Goal: Information Seeking & Learning: Check status

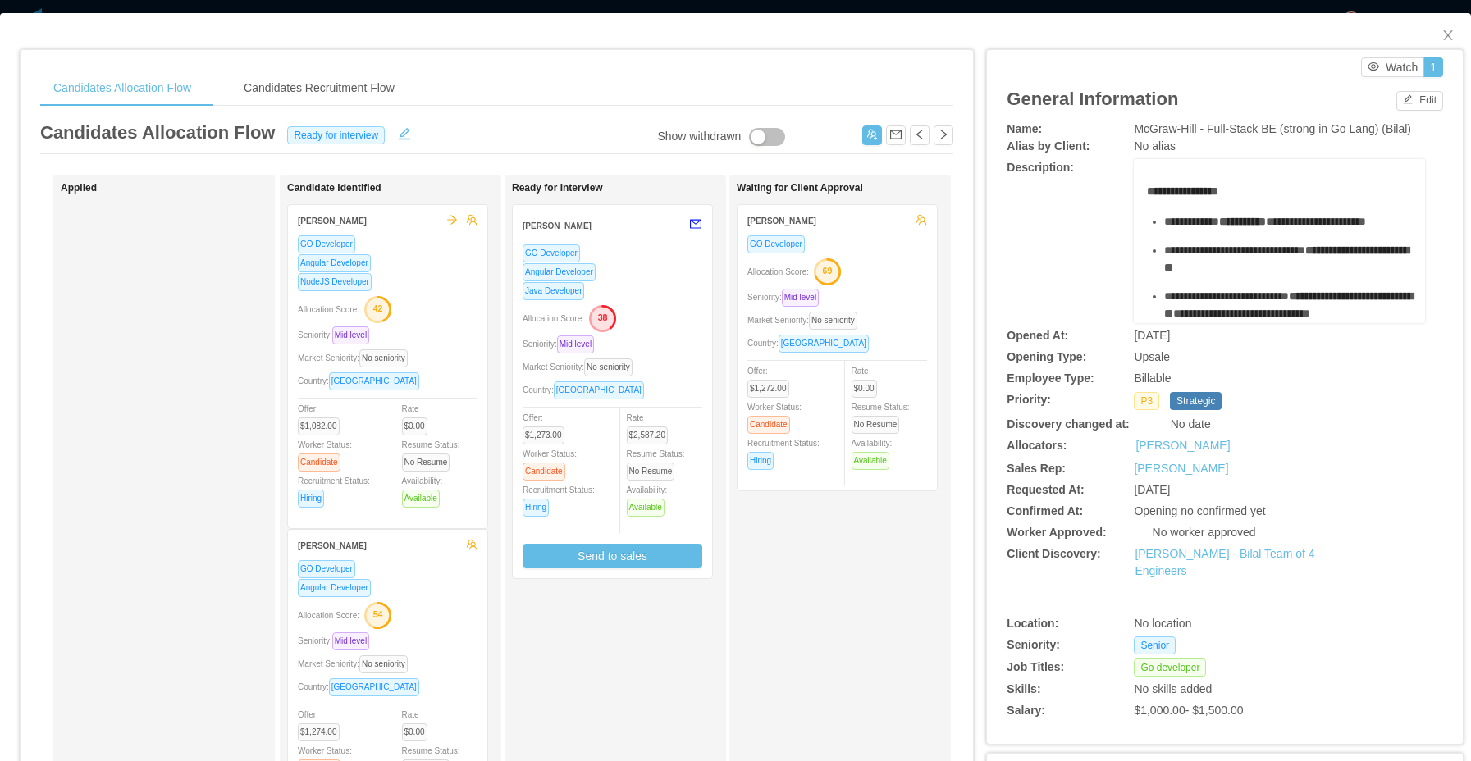
scroll to position [0, 105]
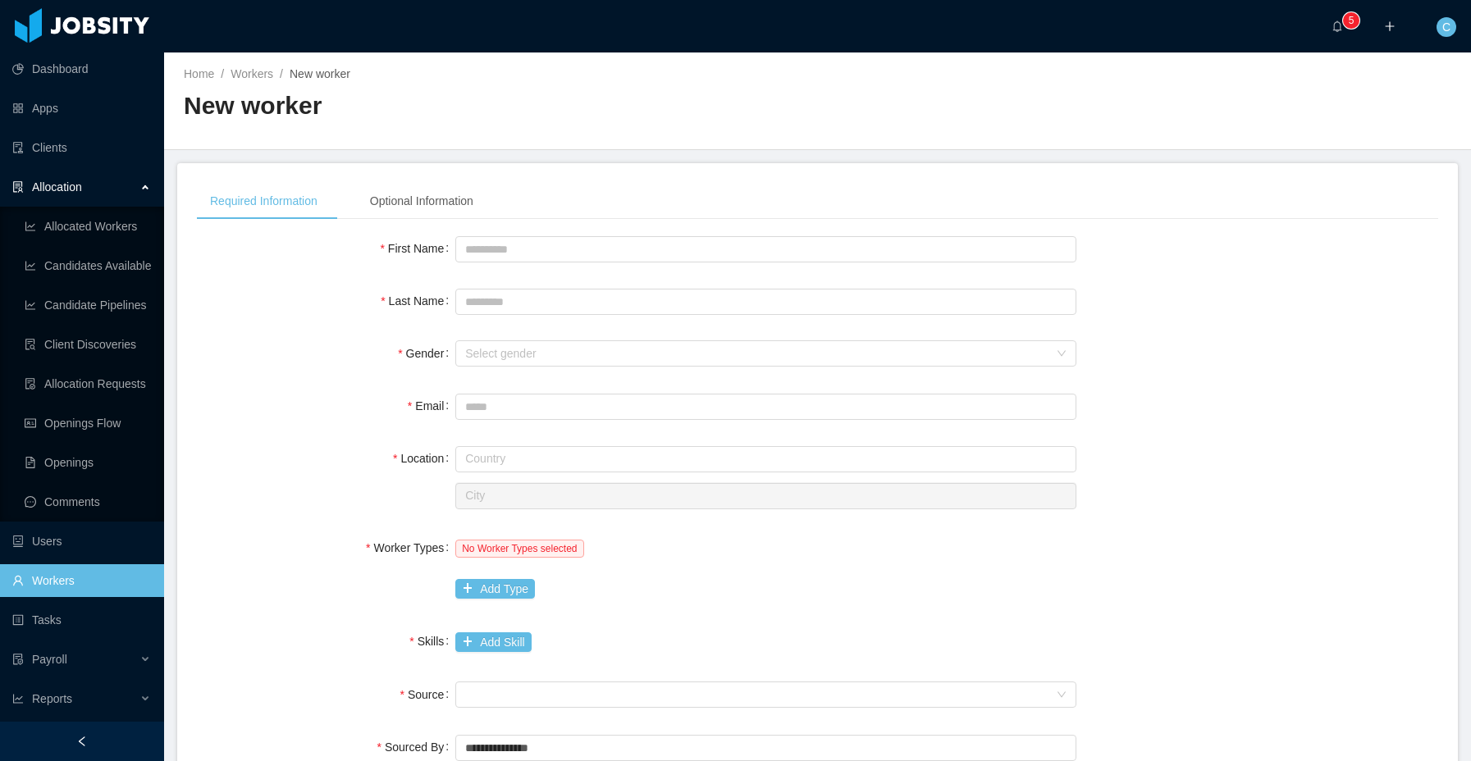
scroll to position [86, 0]
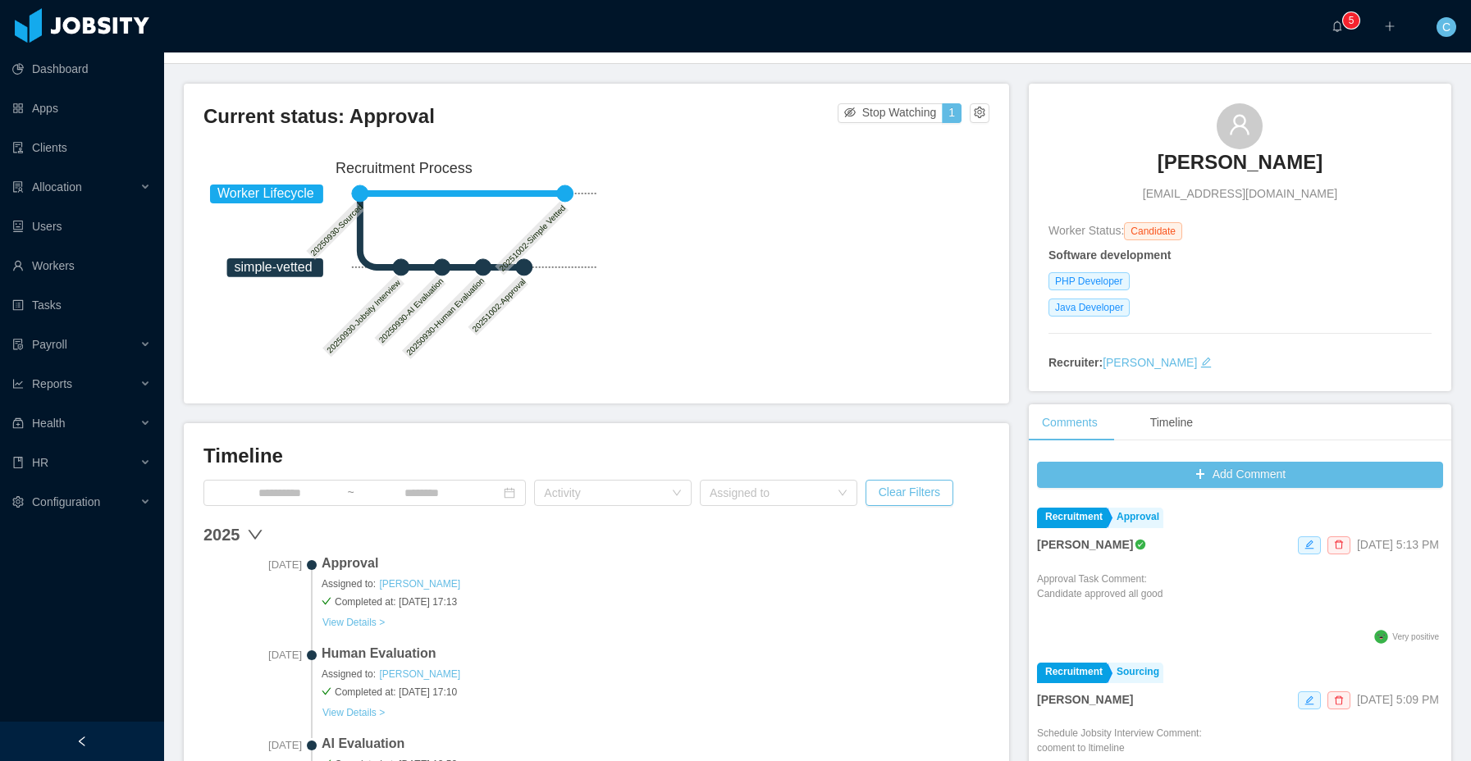
scroll to position [75, 0]
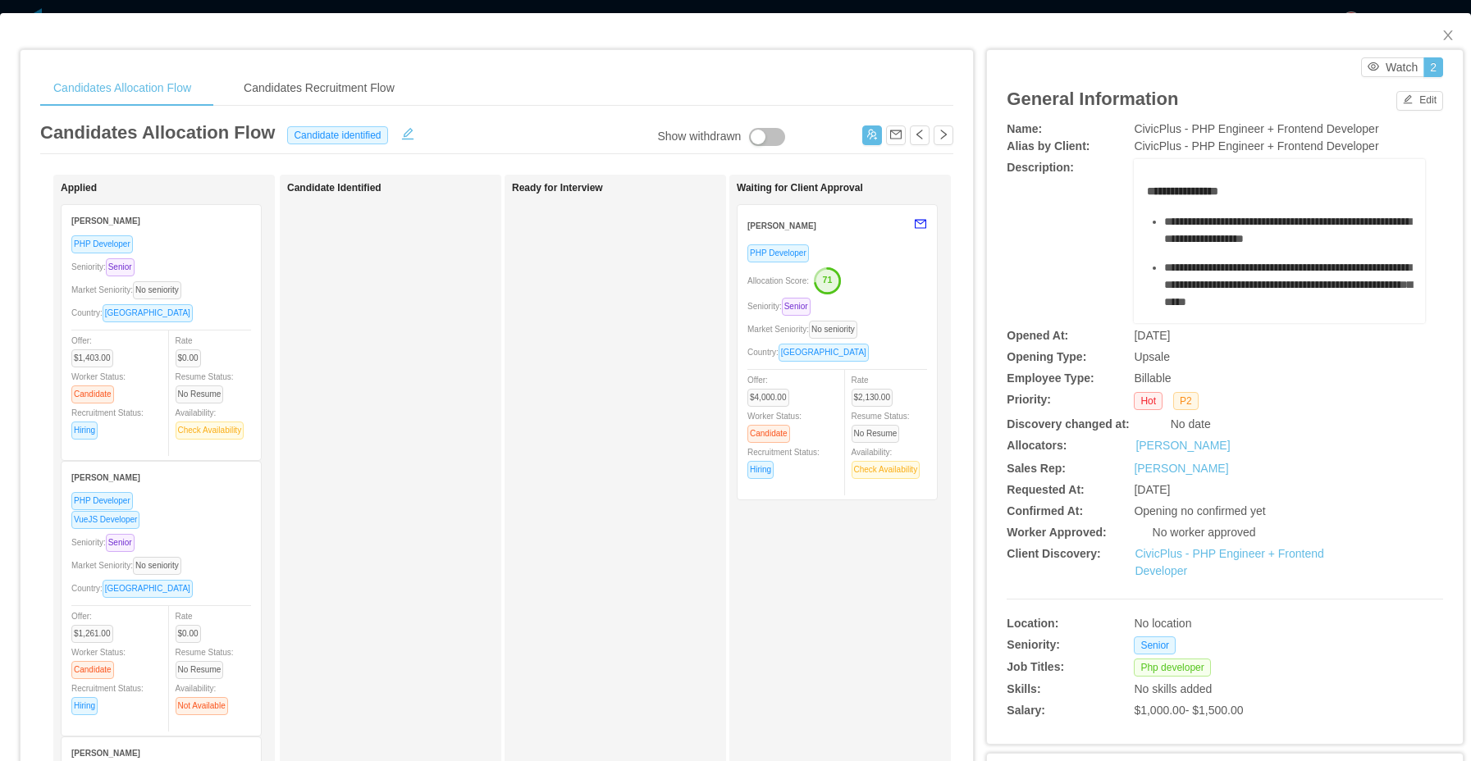
scroll to position [281, 0]
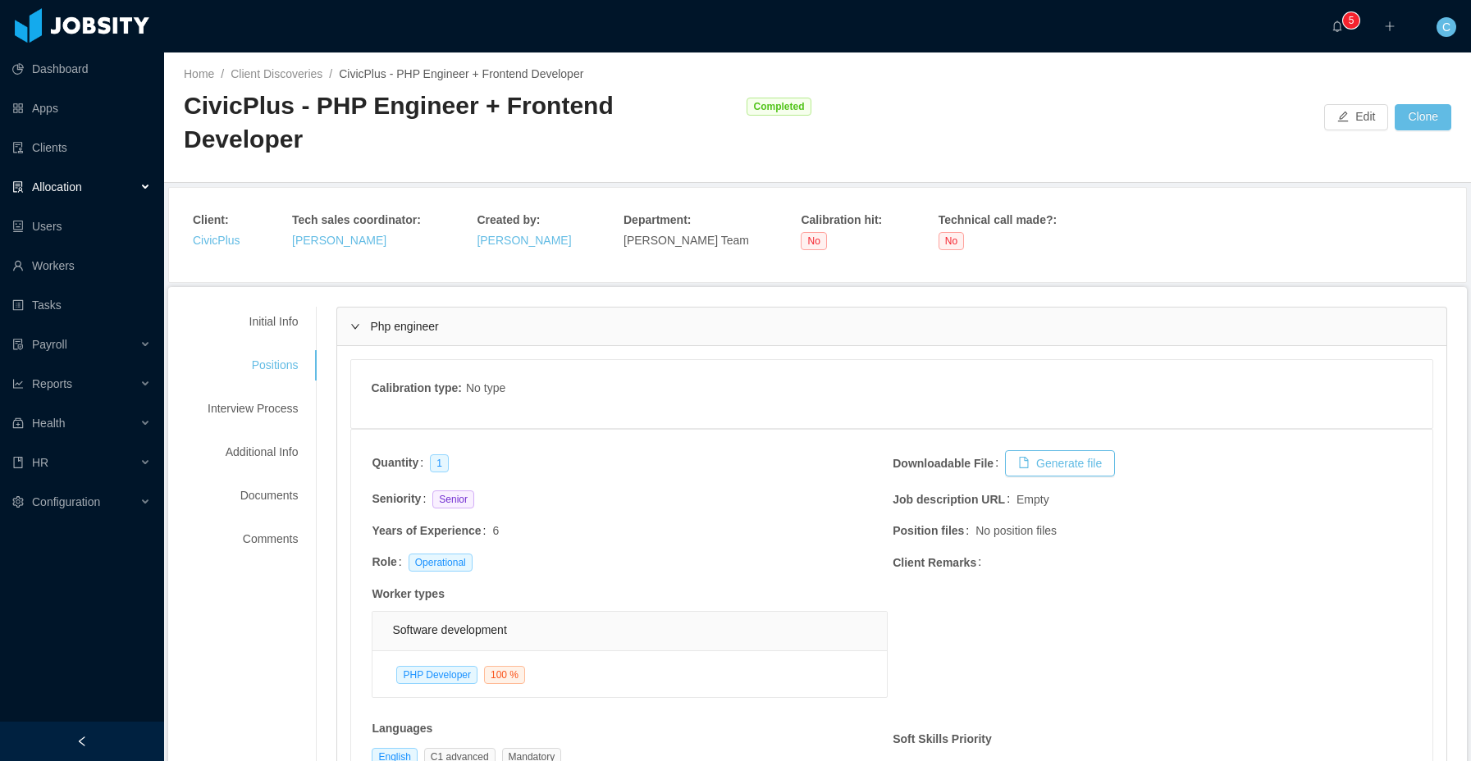
scroll to position [196, 0]
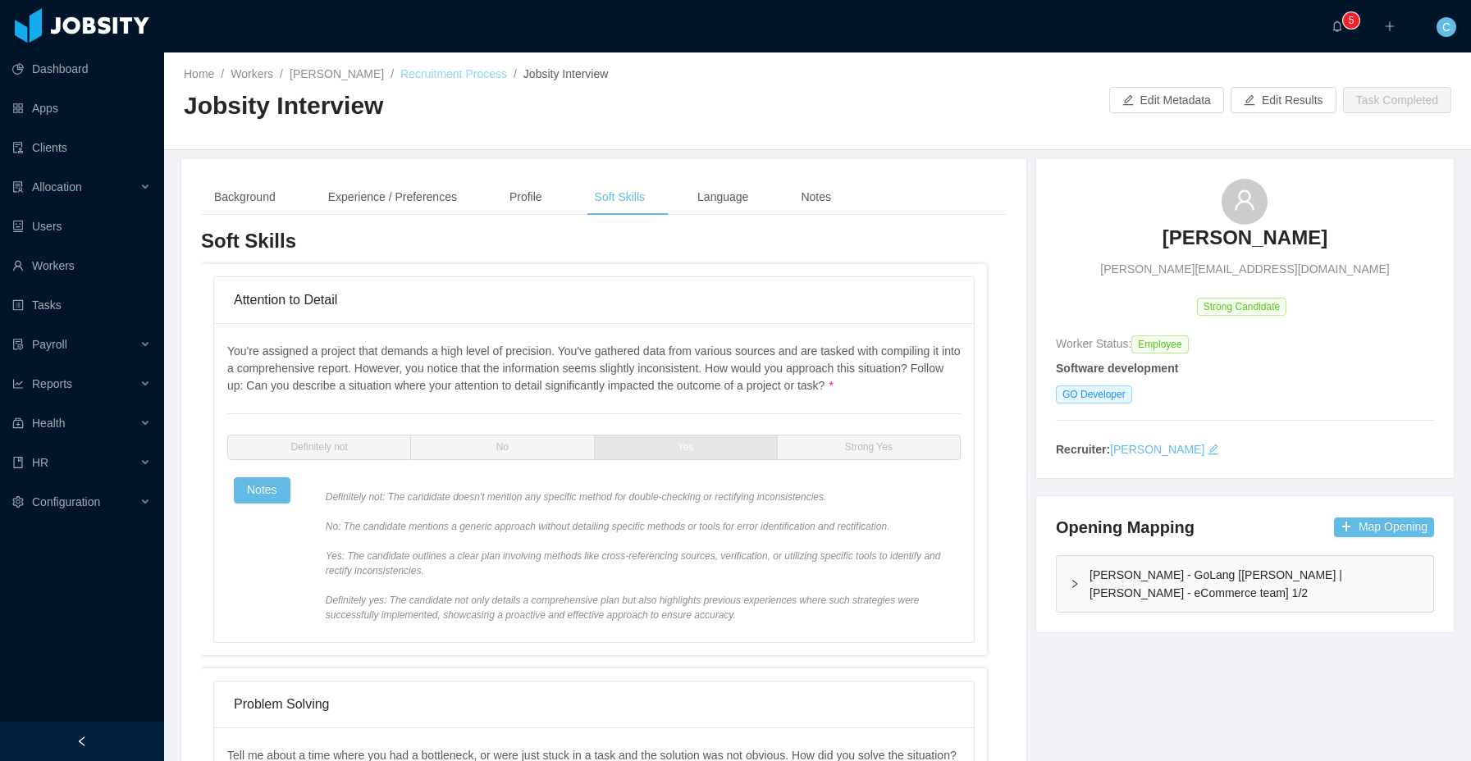
click at [491, 80] on link "Recruitment Process" at bounding box center [453, 73] width 107 height 13
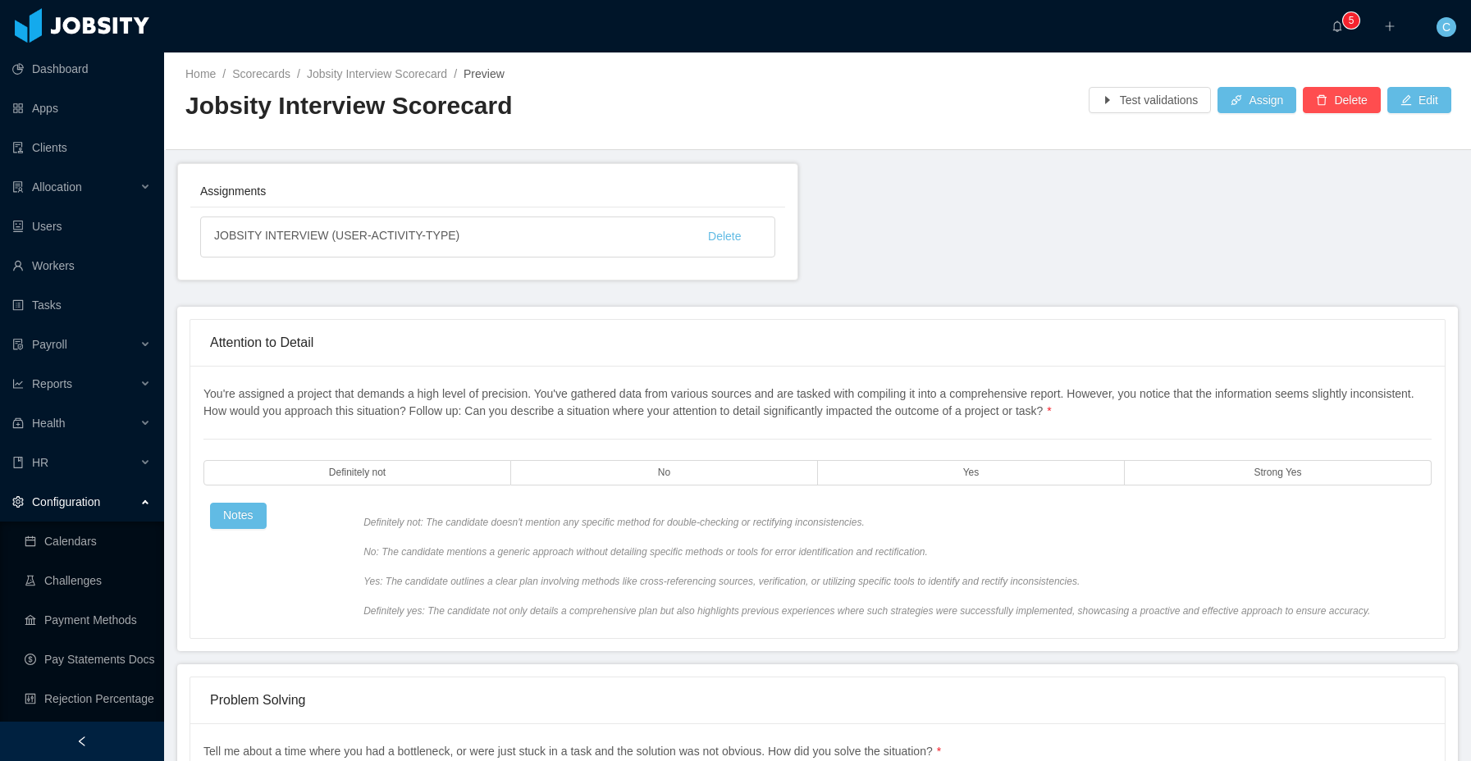
scroll to position [194, 0]
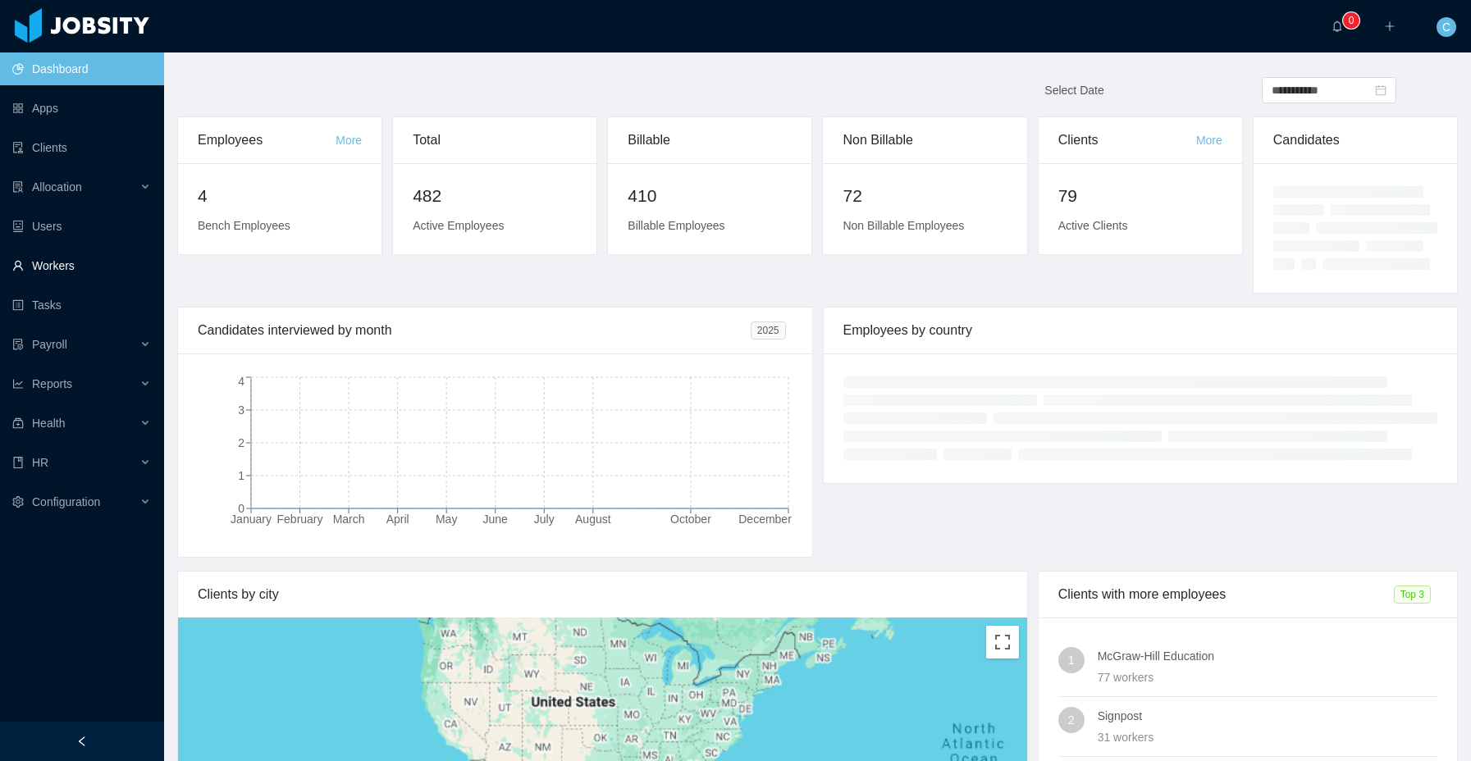
click at [80, 273] on link "Workers" at bounding box center [81, 265] width 139 height 33
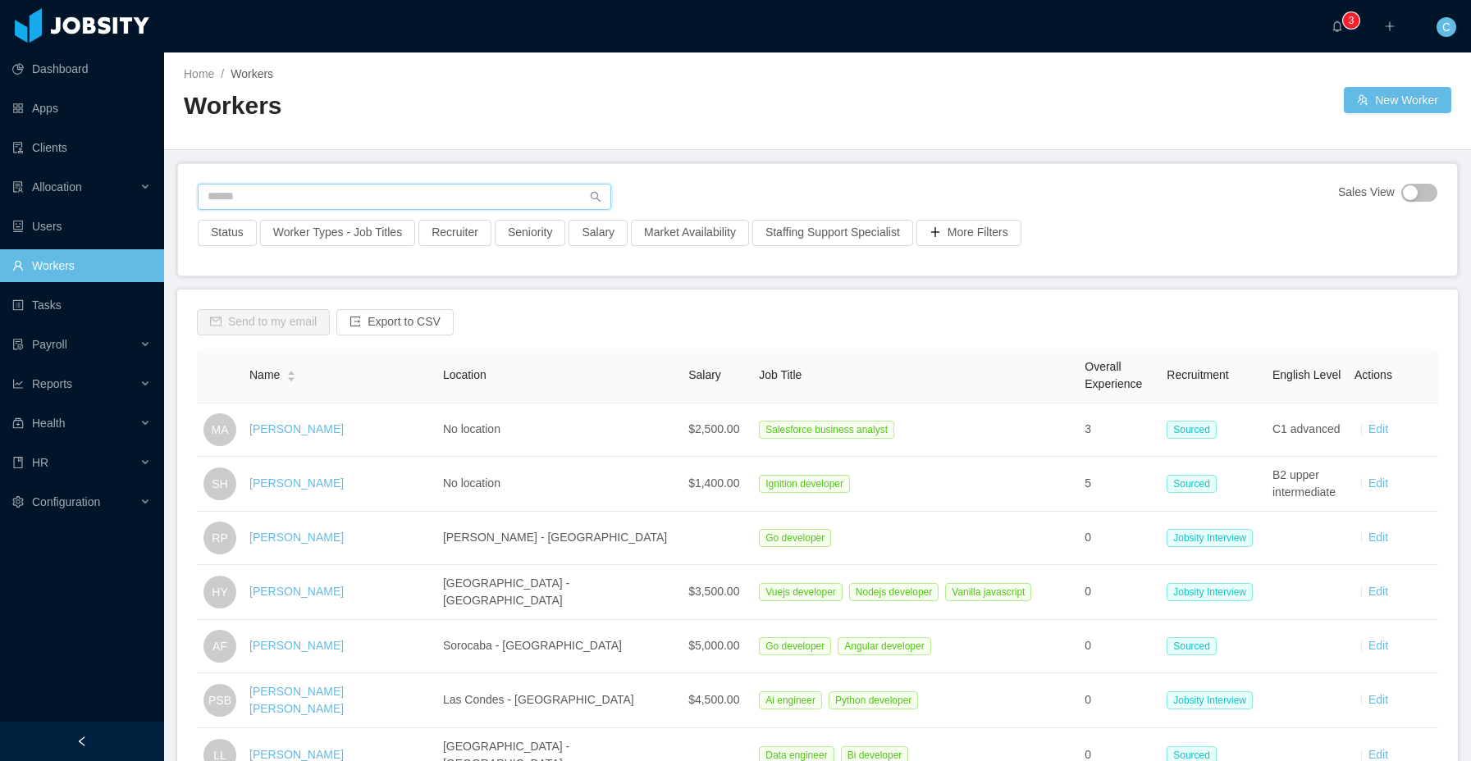
click at [253, 193] on input "text" at bounding box center [405, 197] width 414 height 26
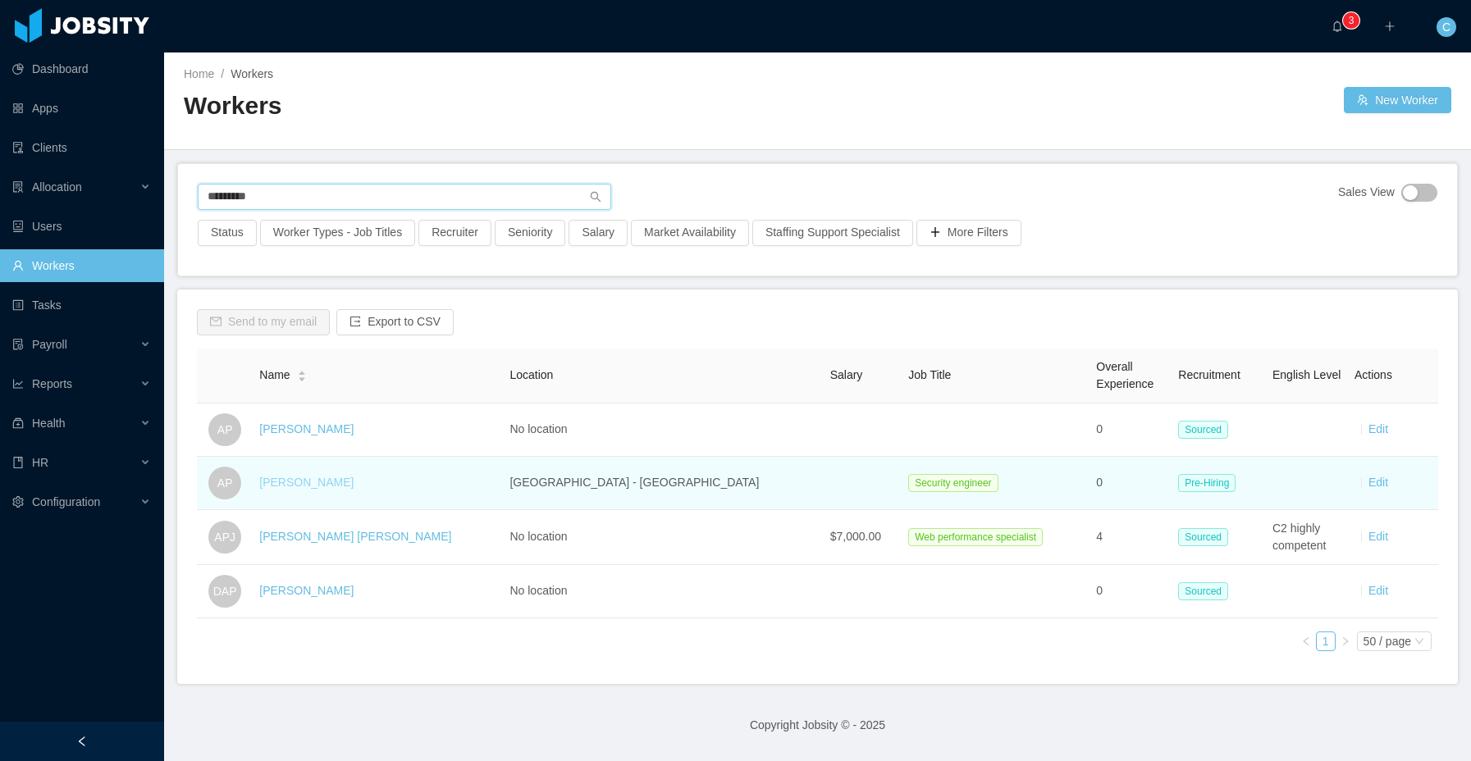
type input "*********"
click at [351, 484] on link "[PERSON_NAME]" at bounding box center [306, 482] width 94 height 13
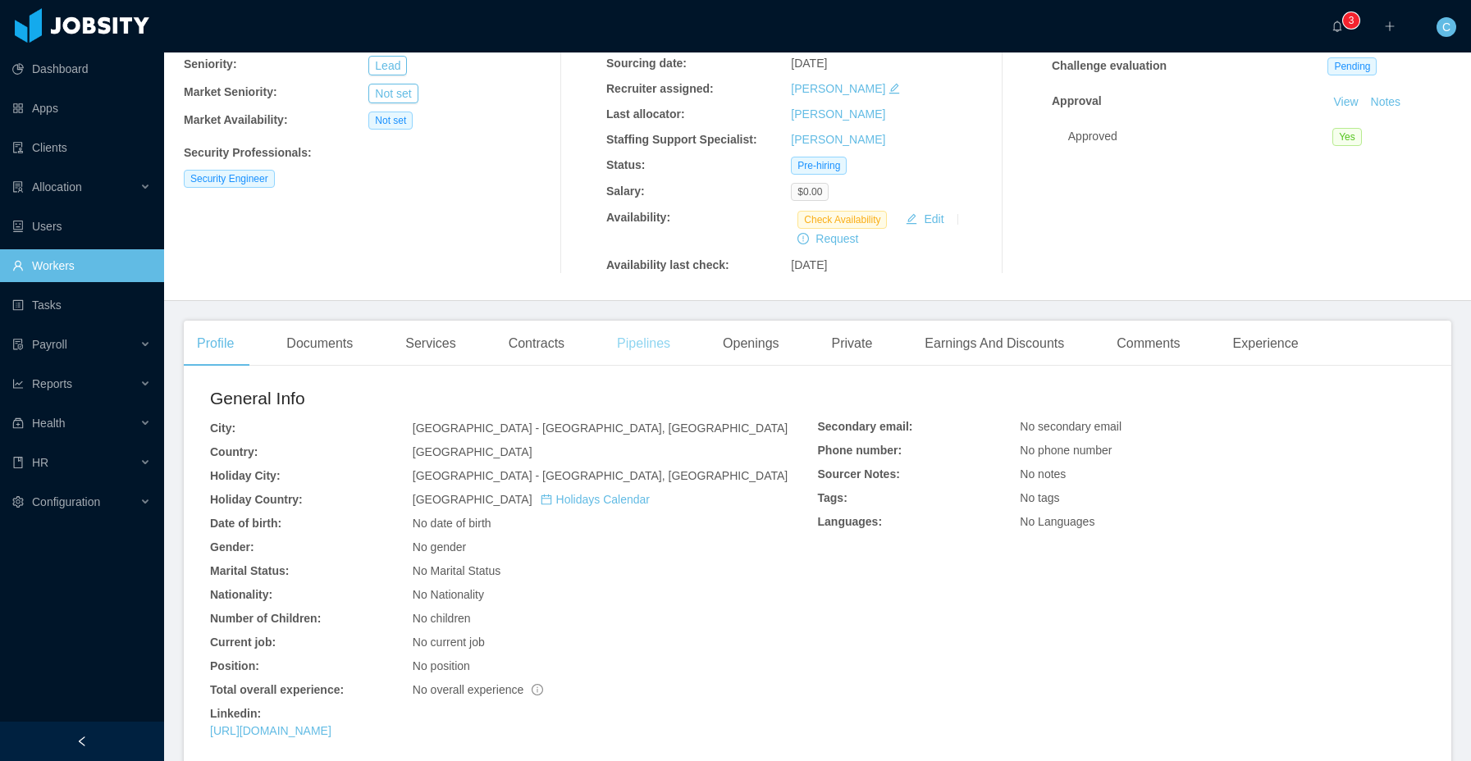
click at [642, 344] on div "Pipelines" at bounding box center [644, 344] width 80 height 46
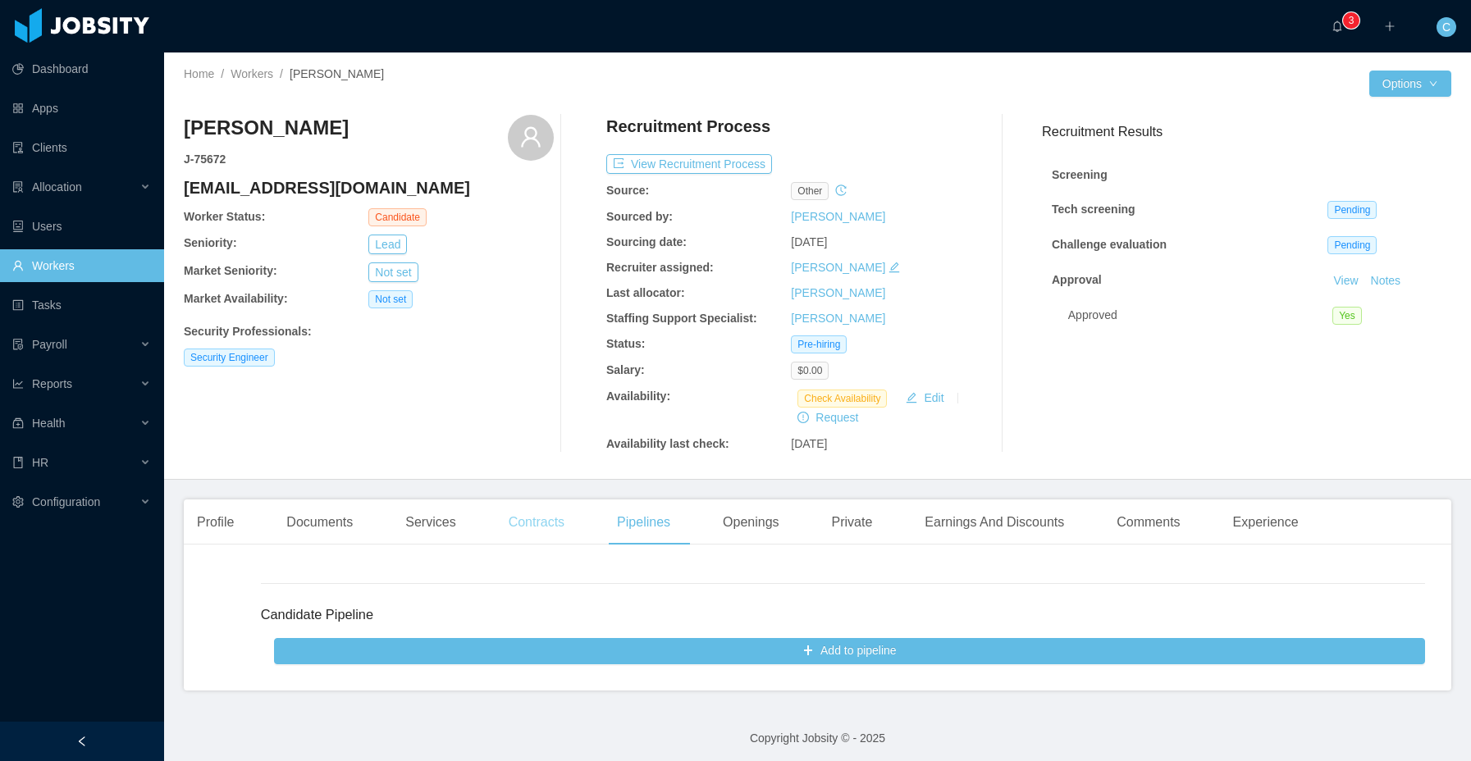
click at [540, 505] on div "Contracts" at bounding box center [537, 523] width 82 height 46
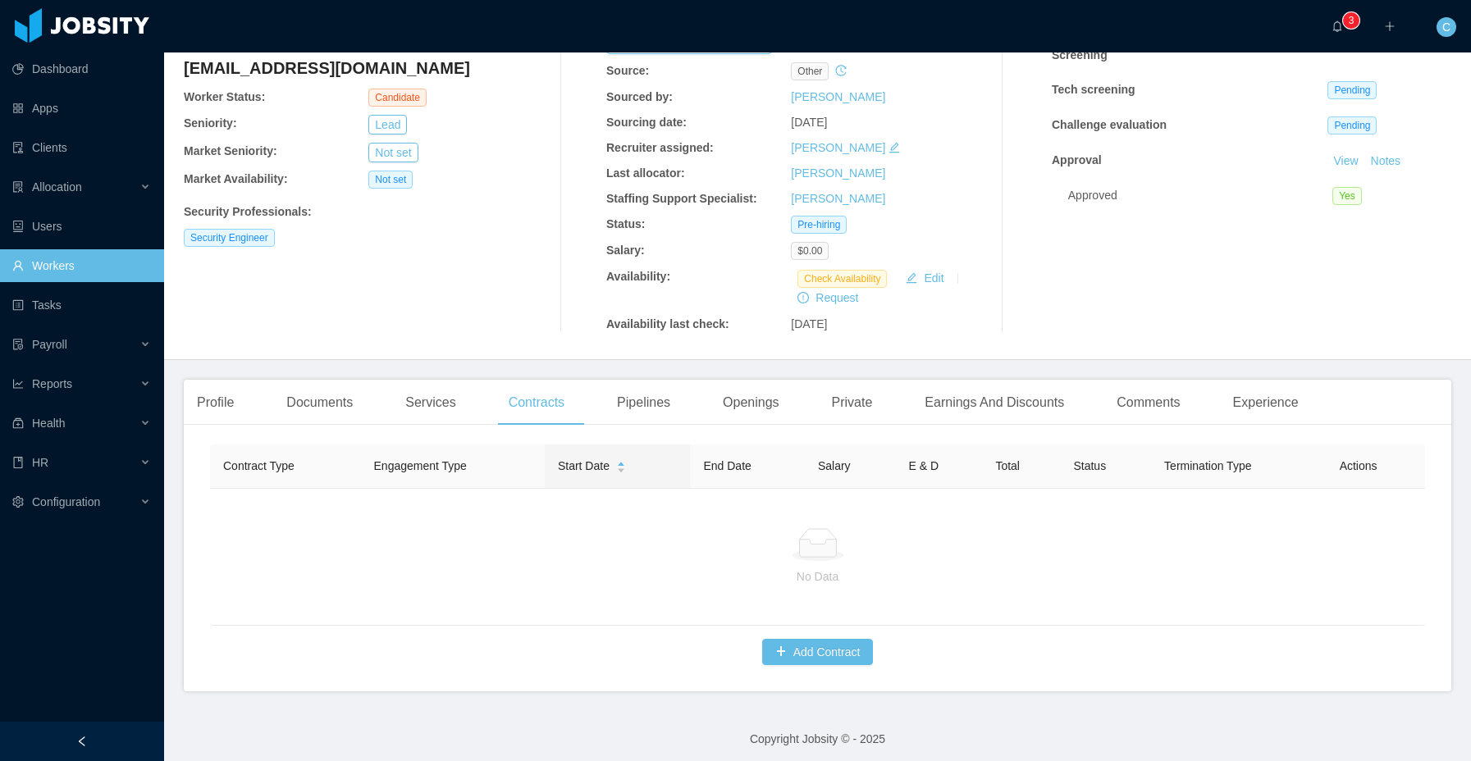
scroll to position [129, 0]
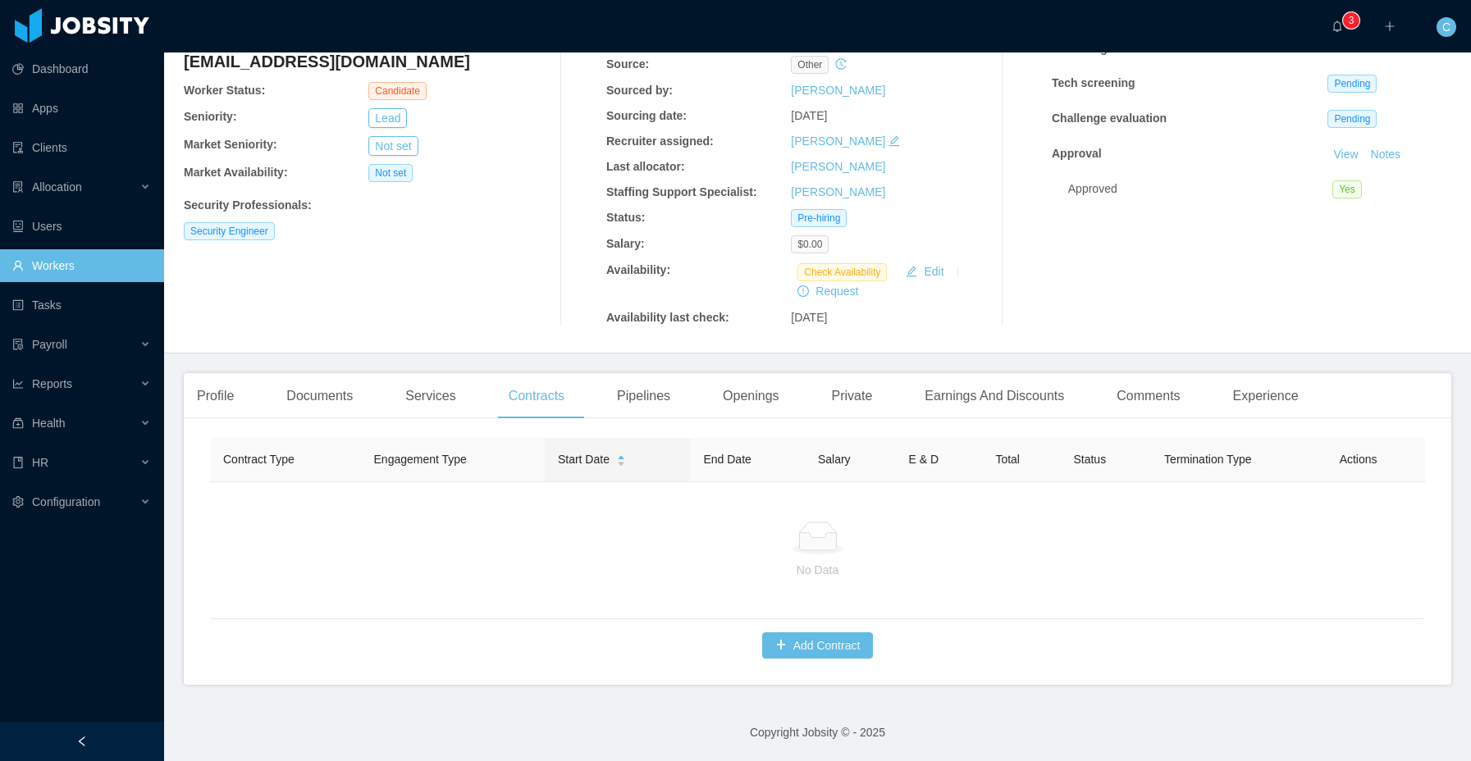
click at [445, 467] on div "Engagement Type" at bounding box center [420, 459] width 93 height 17
click at [446, 403] on div "Services" at bounding box center [430, 396] width 76 height 46
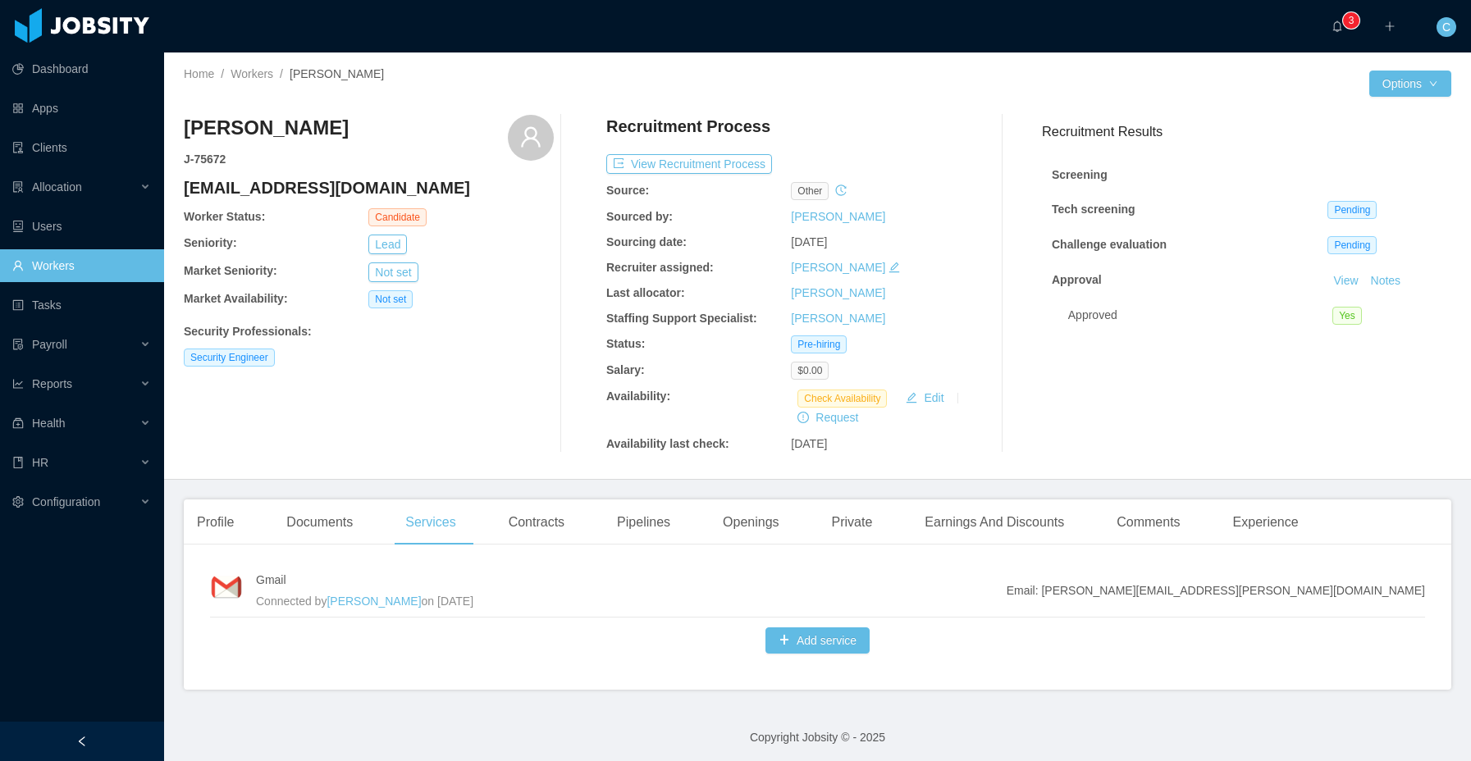
drag, startPoint x: 426, startPoint y: 129, endPoint x: 405, endPoint y: 132, distance: 20.8
click at [421, 130] on div "Adrian Pedrazzoli J- 75672" at bounding box center [369, 141] width 370 height 53
drag, startPoint x: 364, startPoint y: 137, endPoint x: 174, endPoint y: 140, distance: 190.4
click at [176, 138] on div "Home / Workers / Adrian Pedrazzoli / Options Adrian Pedrazzoli J- 75672 adrianp…" at bounding box center [817, 267] width 1307 height 428
copy h3 "Adrian Pedrazzoli"
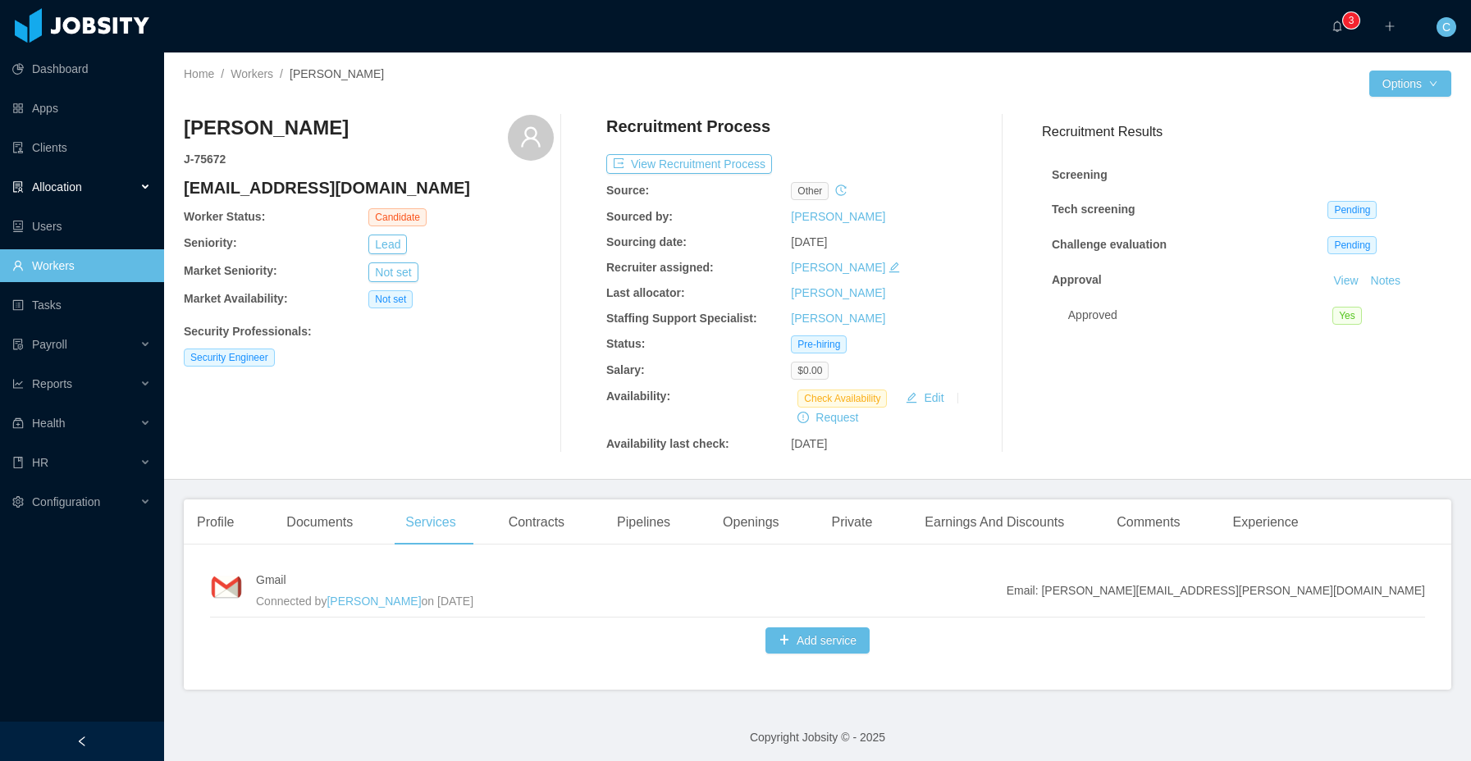
click at [85, 182] on div "Allocation" at bounding box center [82, 187] width 164 height 33
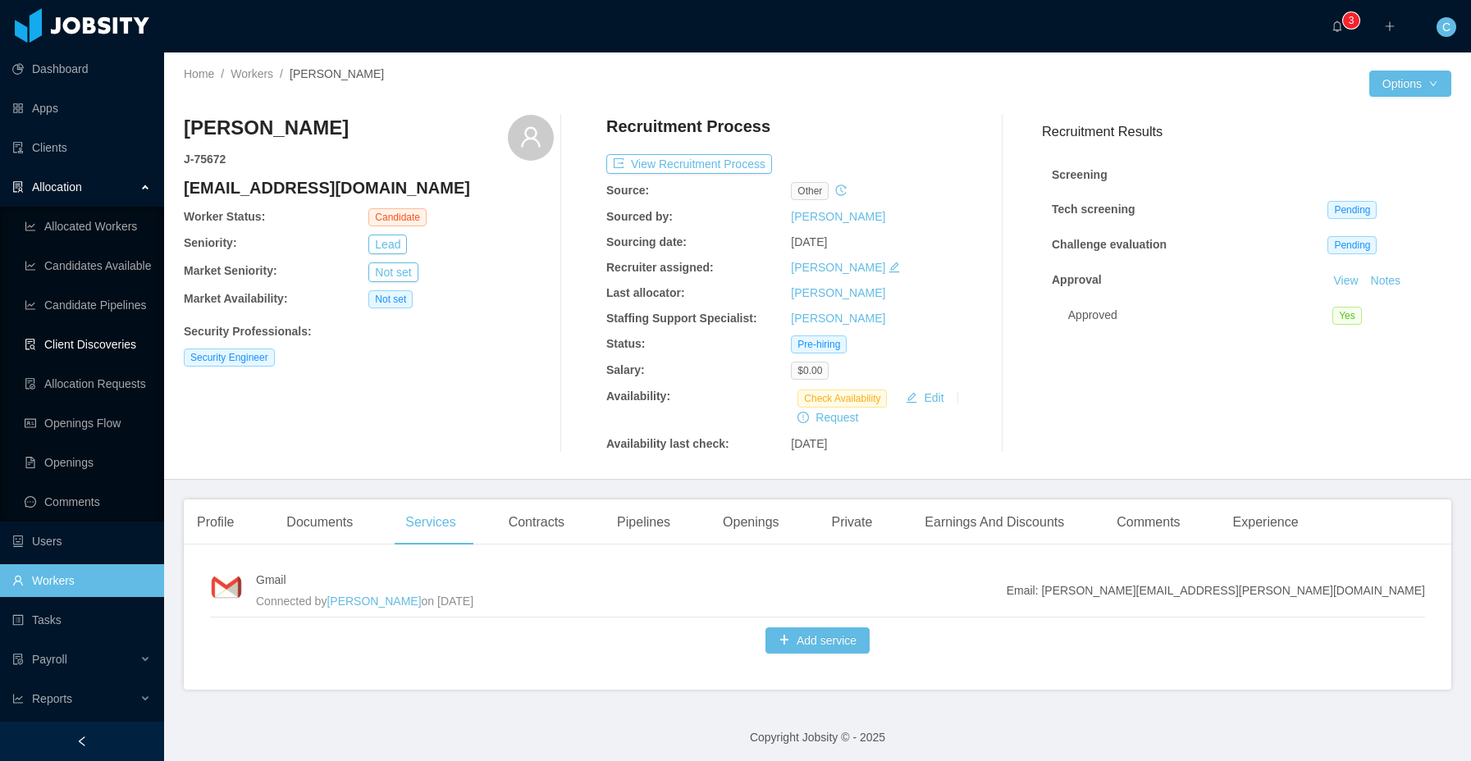
click at [89, 345] on link "Client Discoveries" at bounding box center [88, 344] width 126 height 33
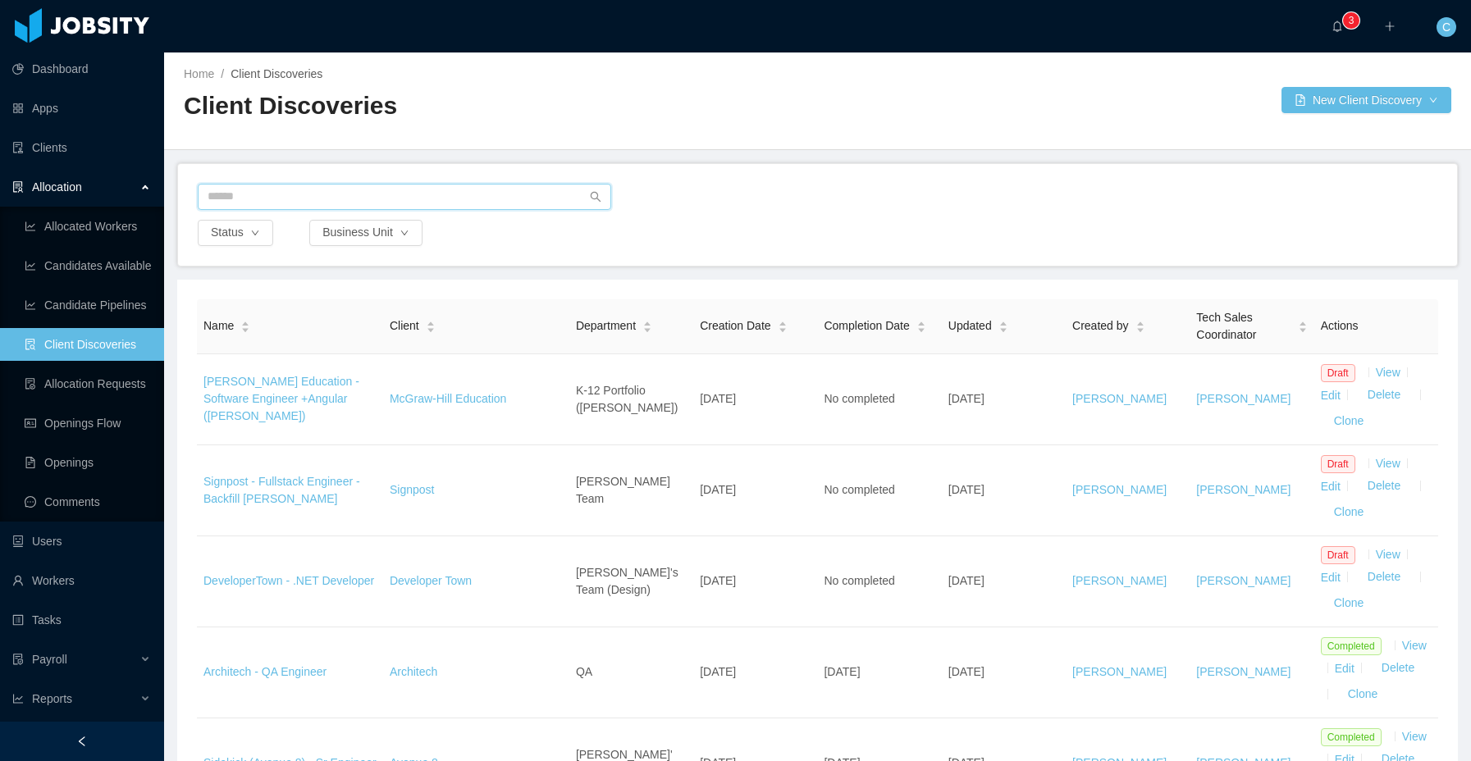
click at [432, 199] on input "text" at bounding box center [405, 197] width 414 height 26
type input "***"
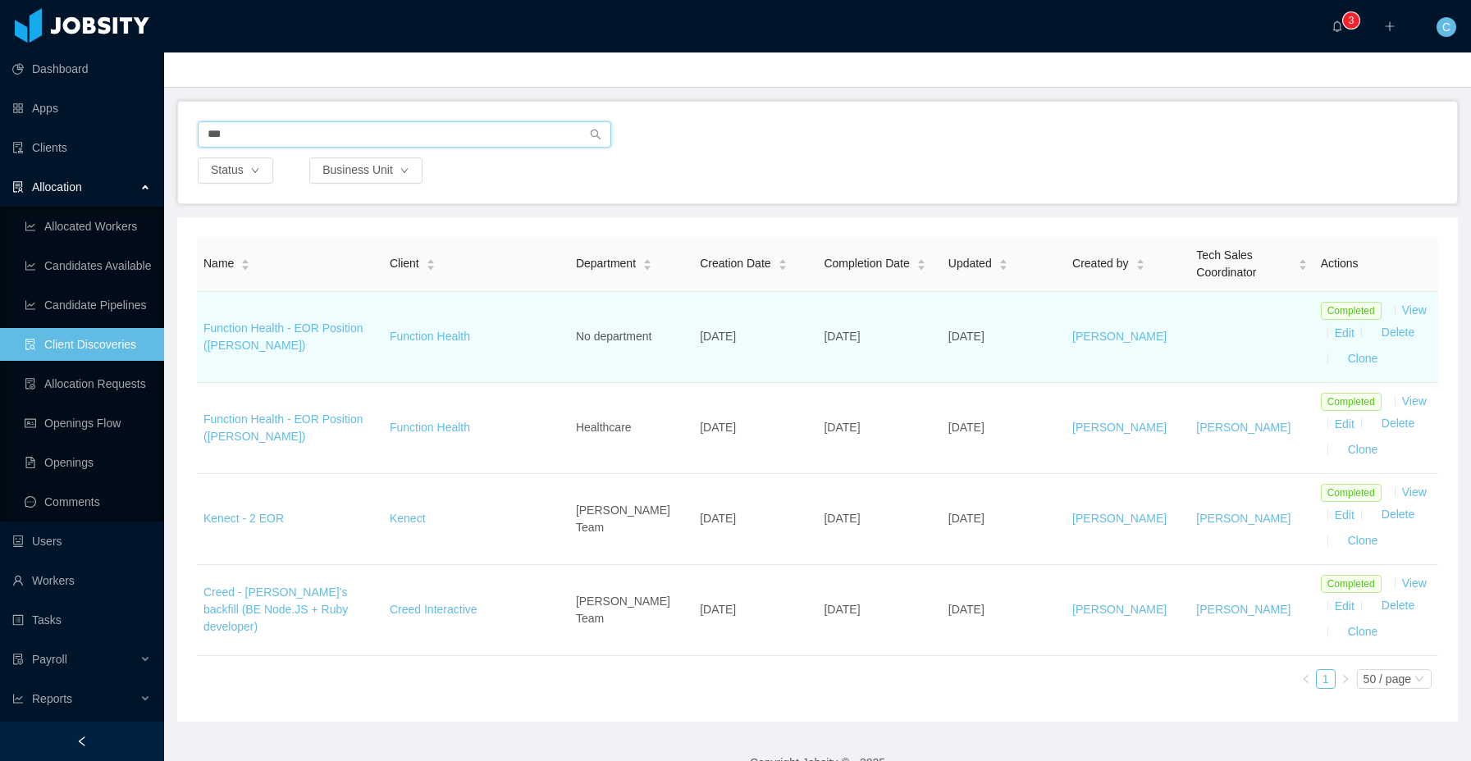
scroll to position [61, 0]
click at [289, 327] on link "Function Health - EOR Position (Manuela Gargiulo)" at bounding box center [284, 338] width 160 height 30
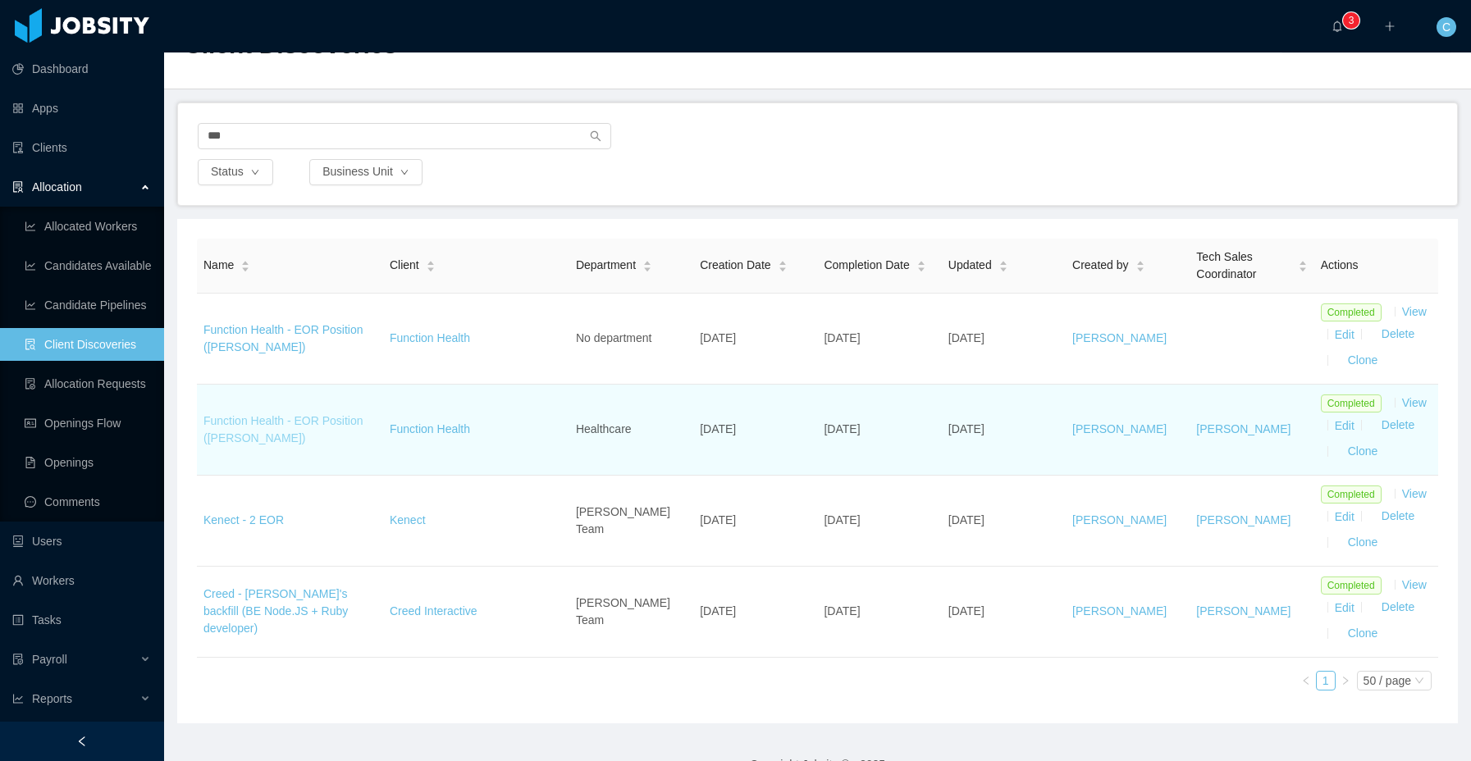
click at [306, 421] on link "Function Health - EOR Position ([PERSON_NAME])" at bounding box center [284, 429] width 160 height 30
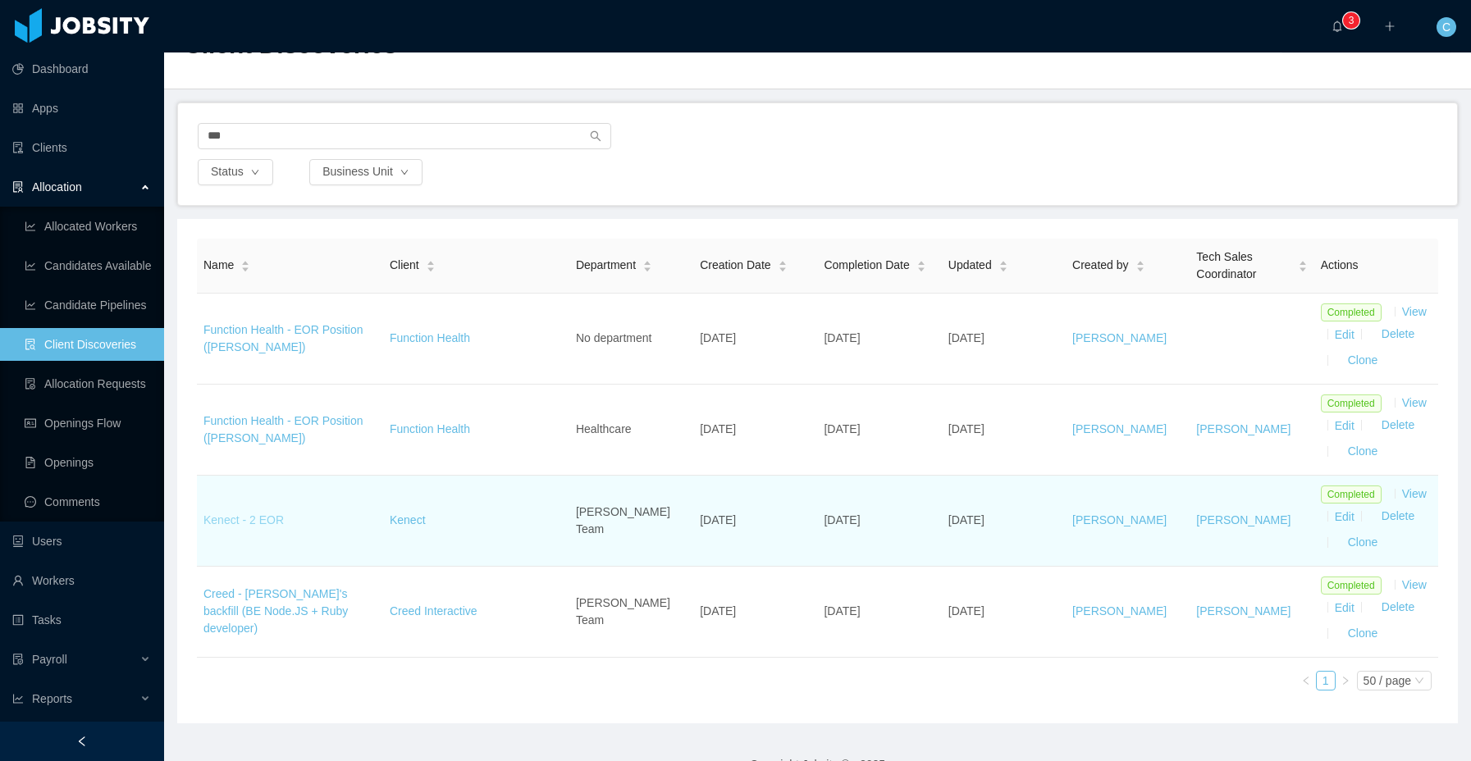
click at [255, 526] on link "Kenect - 2 EOR" at bounding box center [244, 520] width 80 height 13
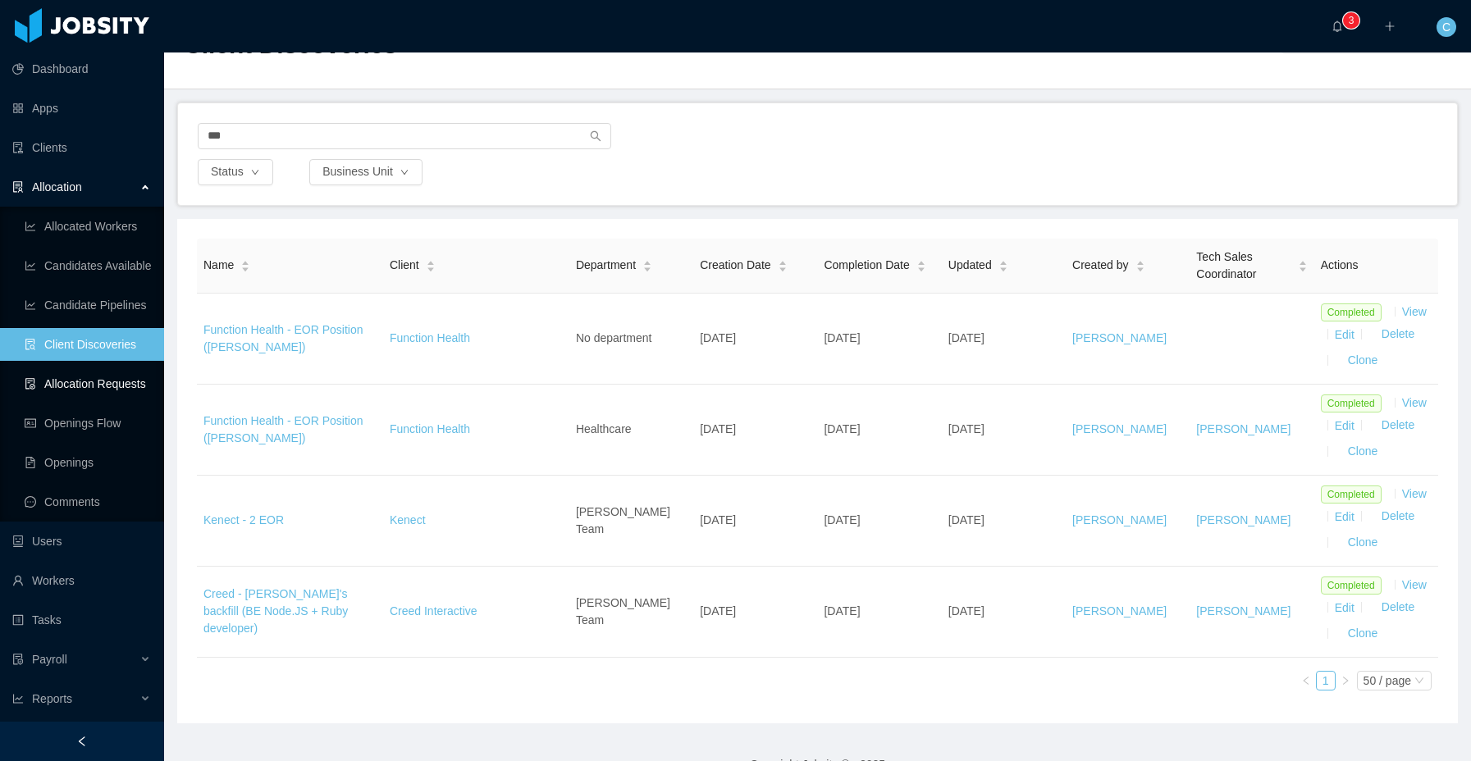
click at [107, 375] on link "Allocation Requests" at bounding box center [88, 384] width 126 height 33
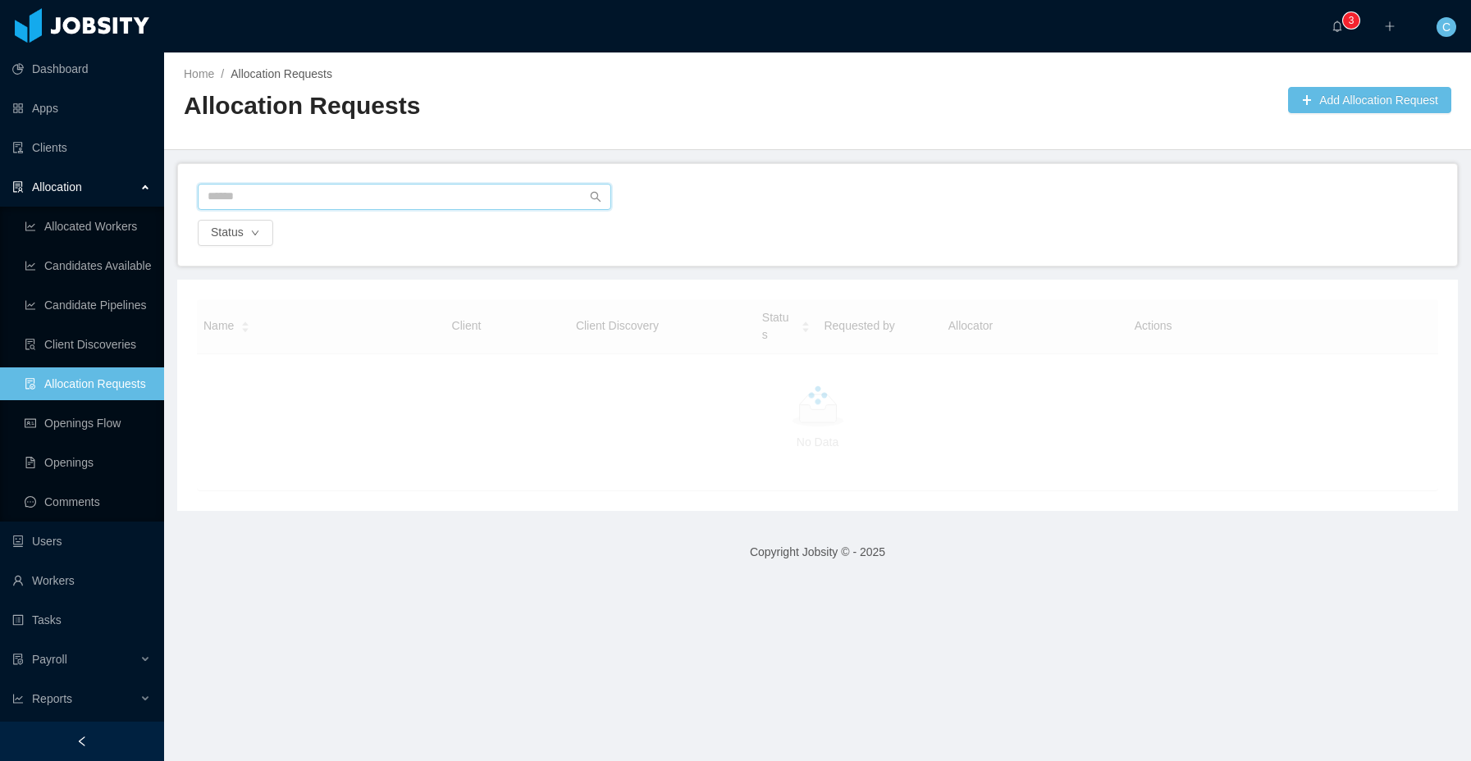
click at [322, 197] on input "text" at bounding box center [405, 197] width 414 height 26
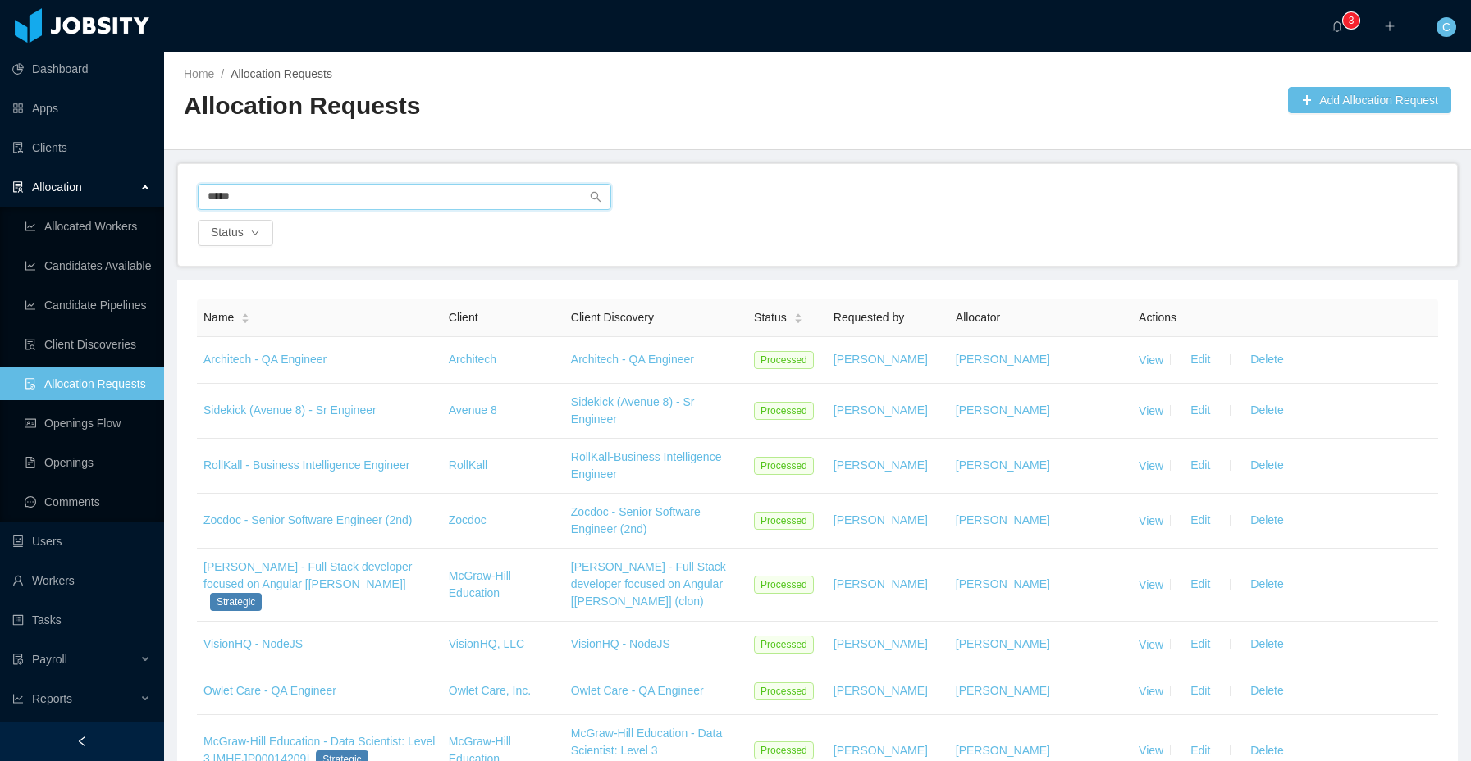
type input "******"
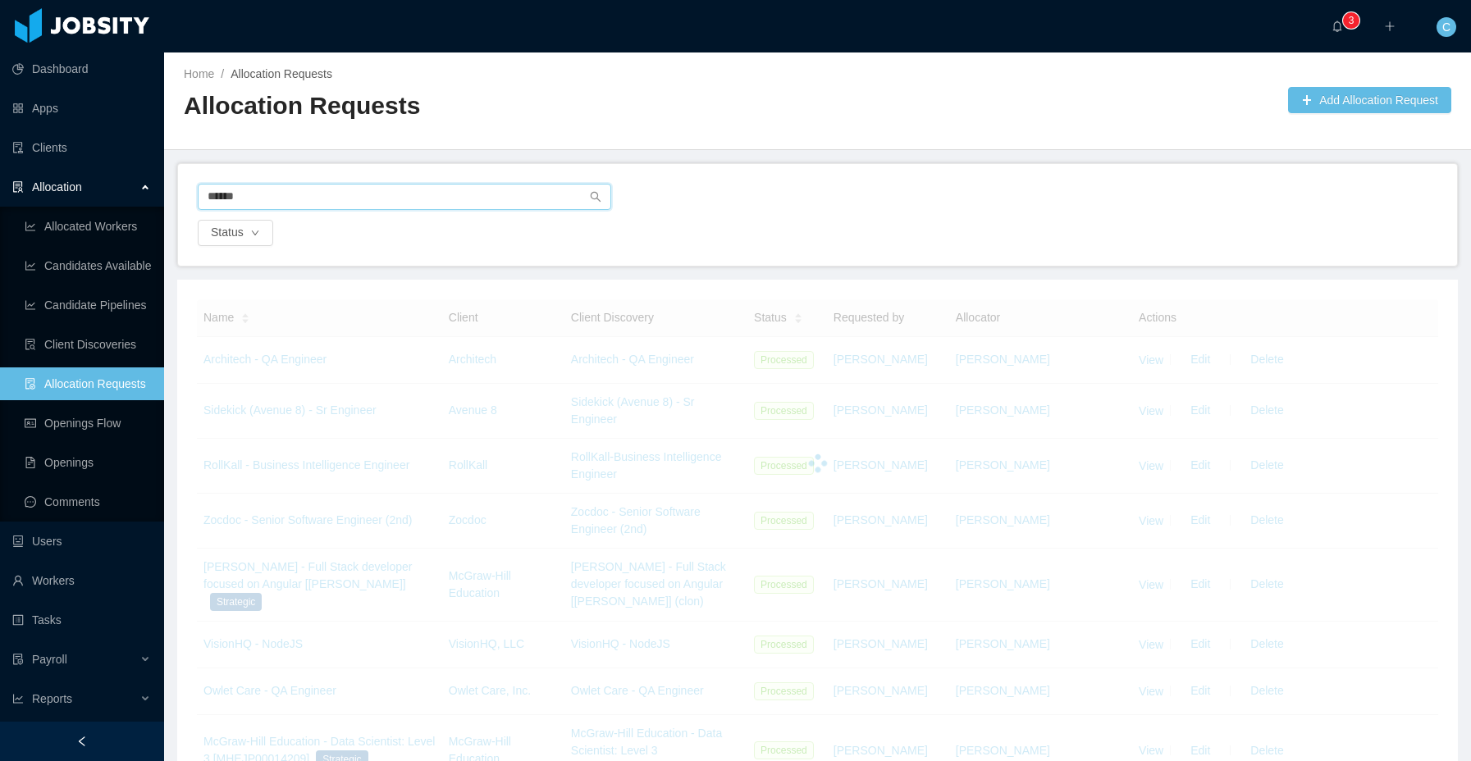
scroll to position [5, 0]
click at [640, 217] on div "Status" at bounding box center [817, 228] width 1243 height 26
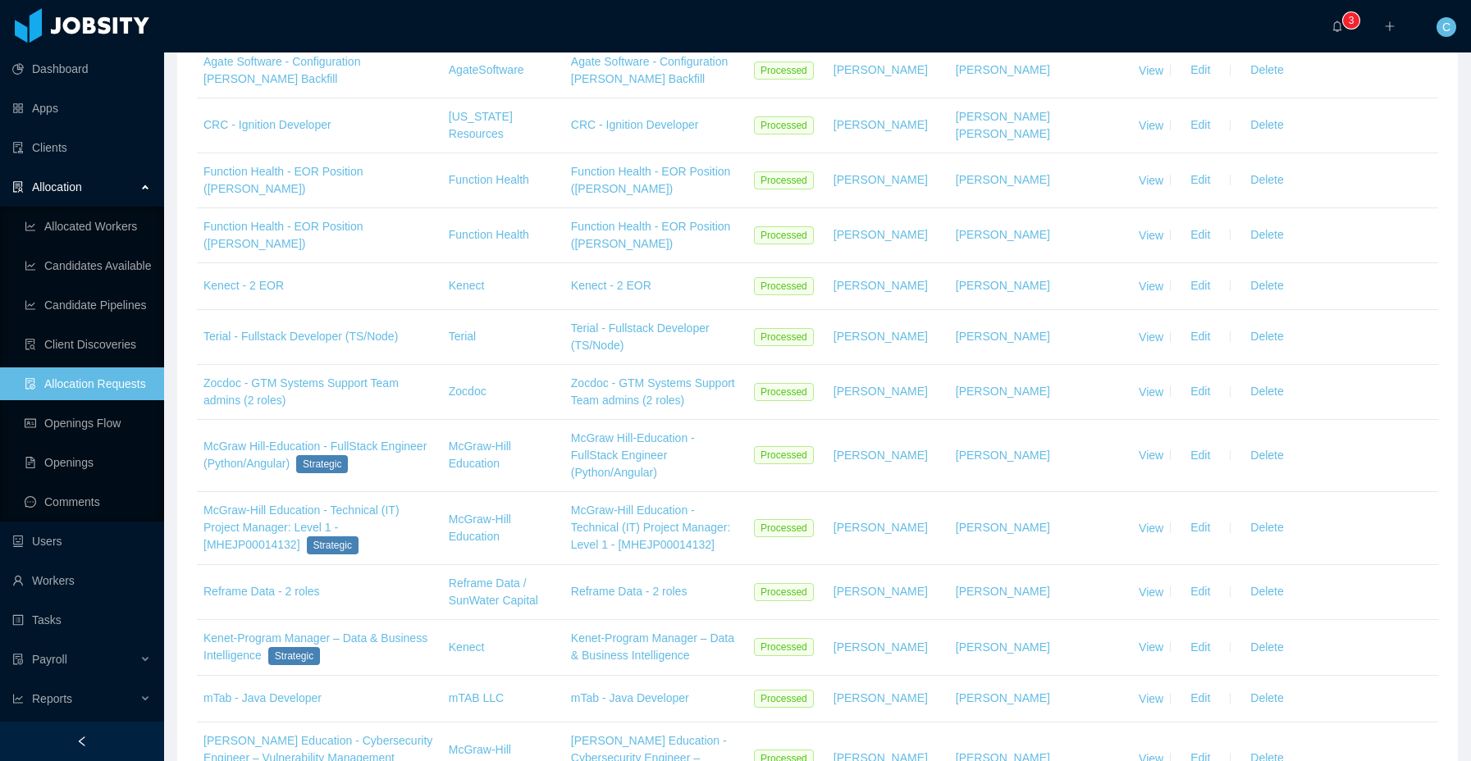
scroll to position [1873, 0]
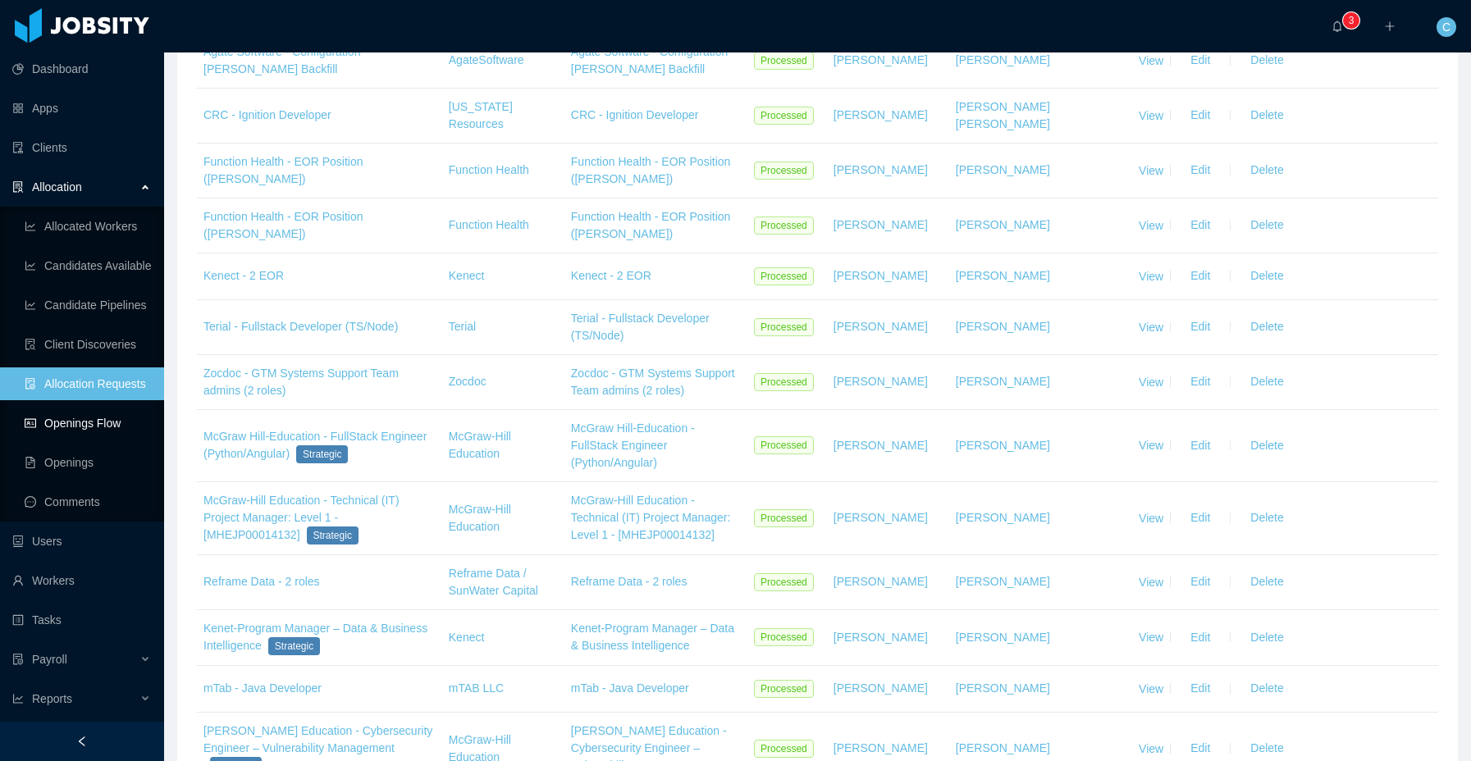
click at [104, 424] on link "Openings Flow" at bounding box center [88, 423] width 126 height 33
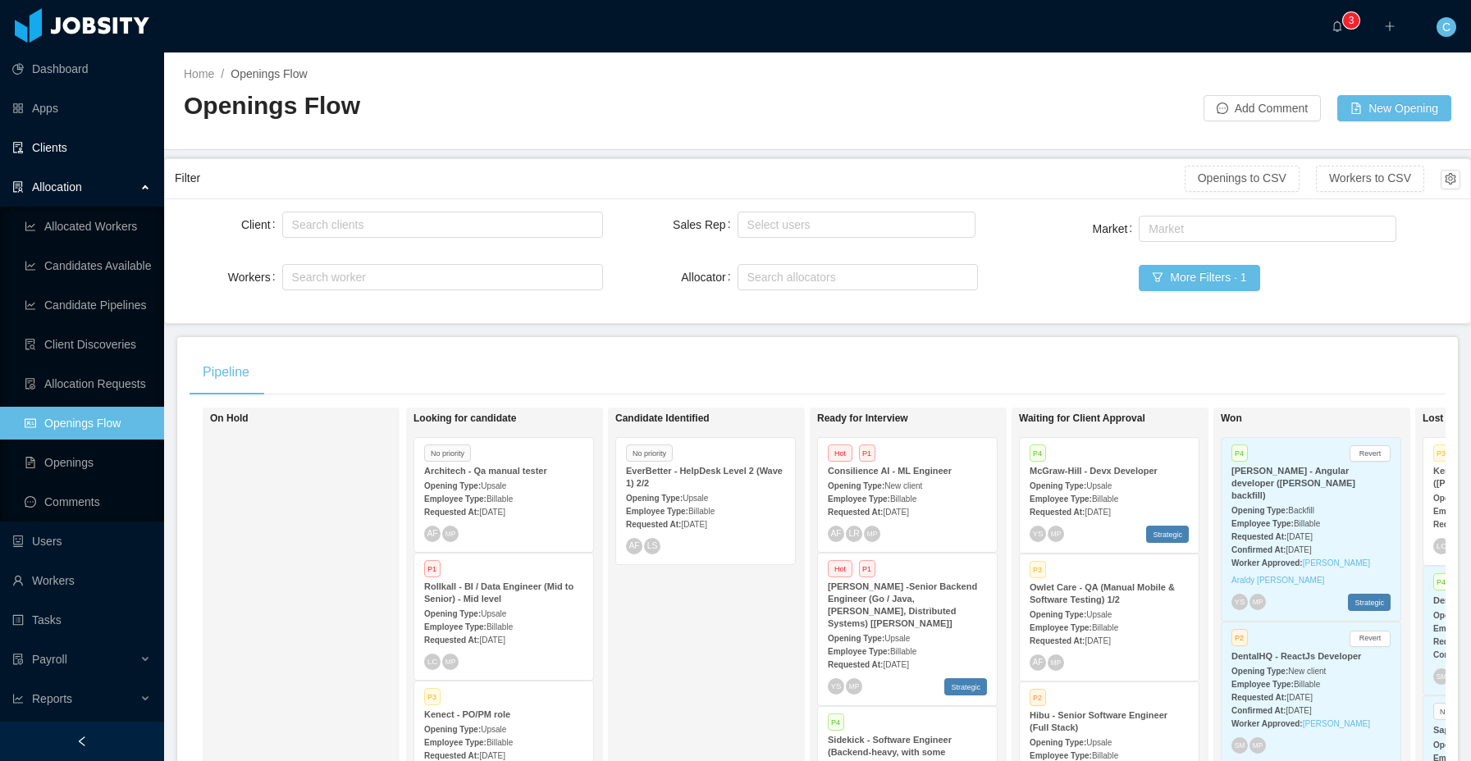
click at [128, 151] on link "Clients" at bounding box center [81, 147] width 139 height 33
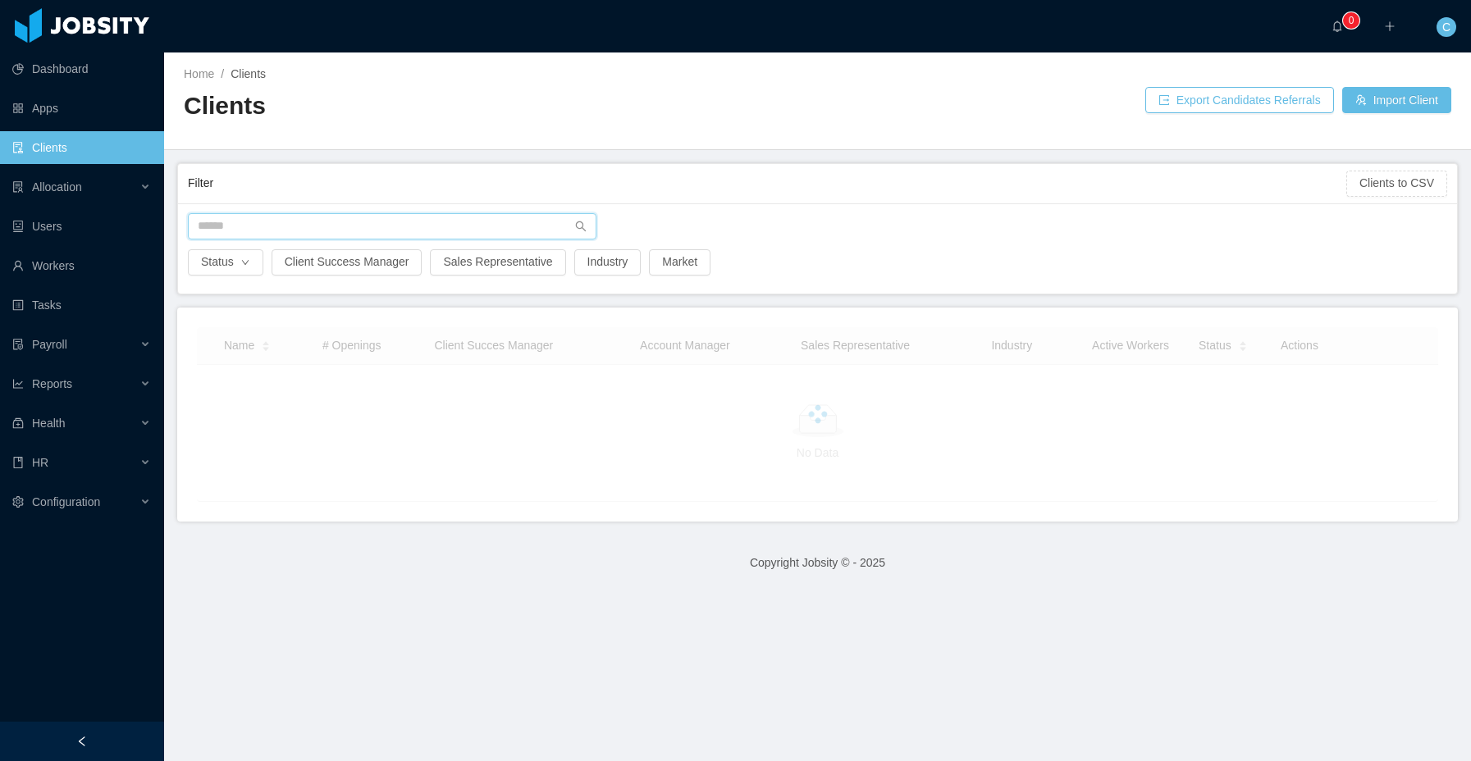
click at [397, 233] on input "text" at bounding box center [392, 226] width 409 height 26
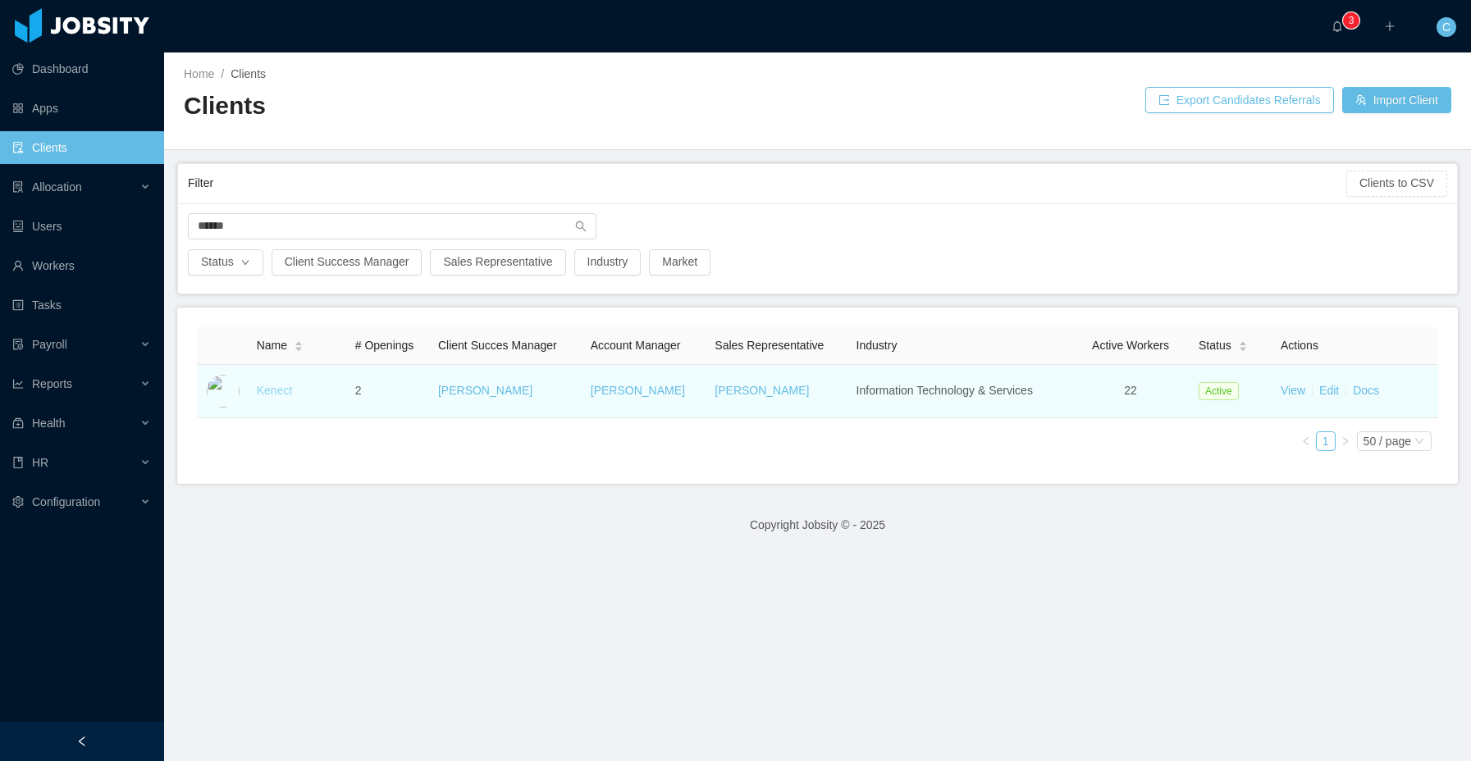
click at [282, 396] on link "Kenect" at bounding box center [275, 390] width 36 height 13
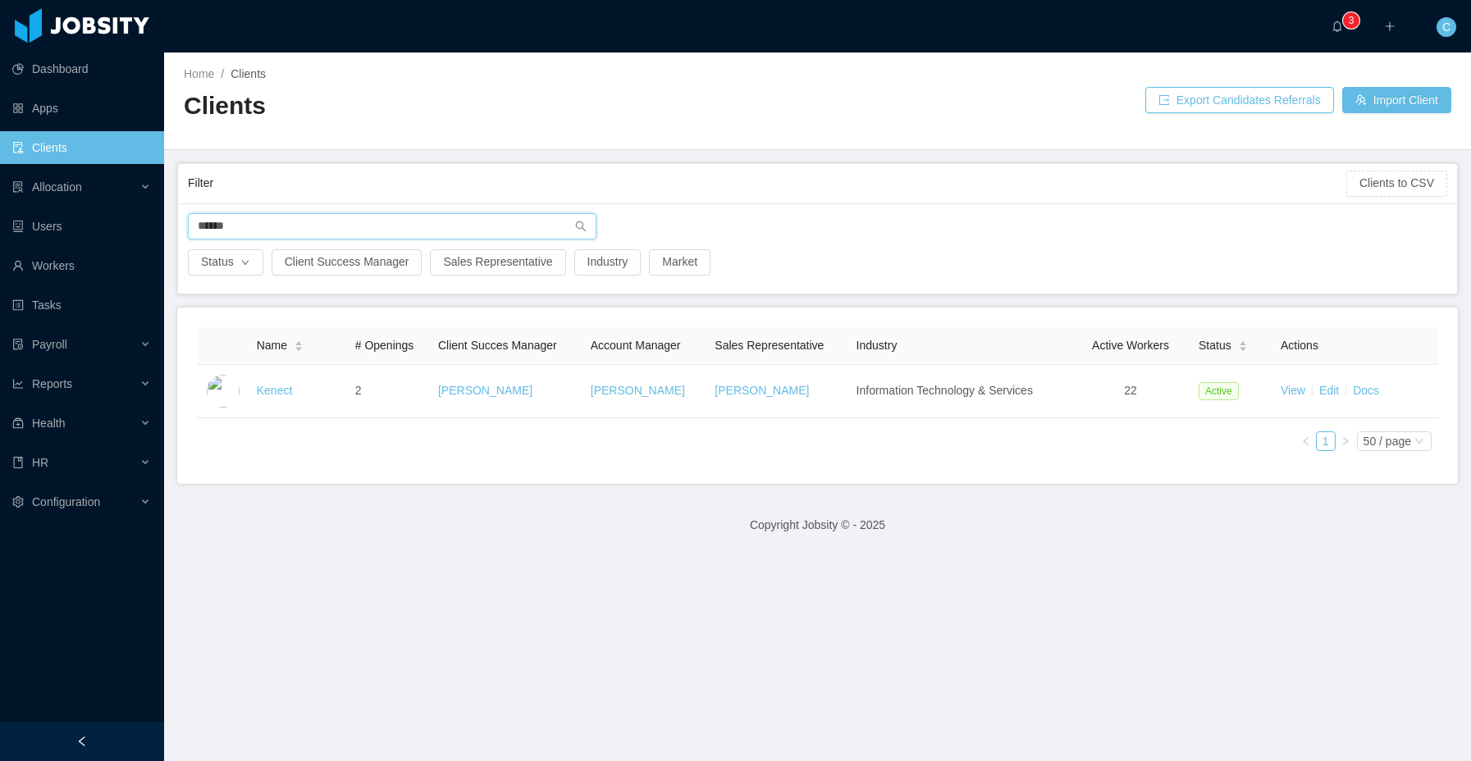
click at [299, 229] on input "******" at bounding box center [392, 226] width 409 height 26
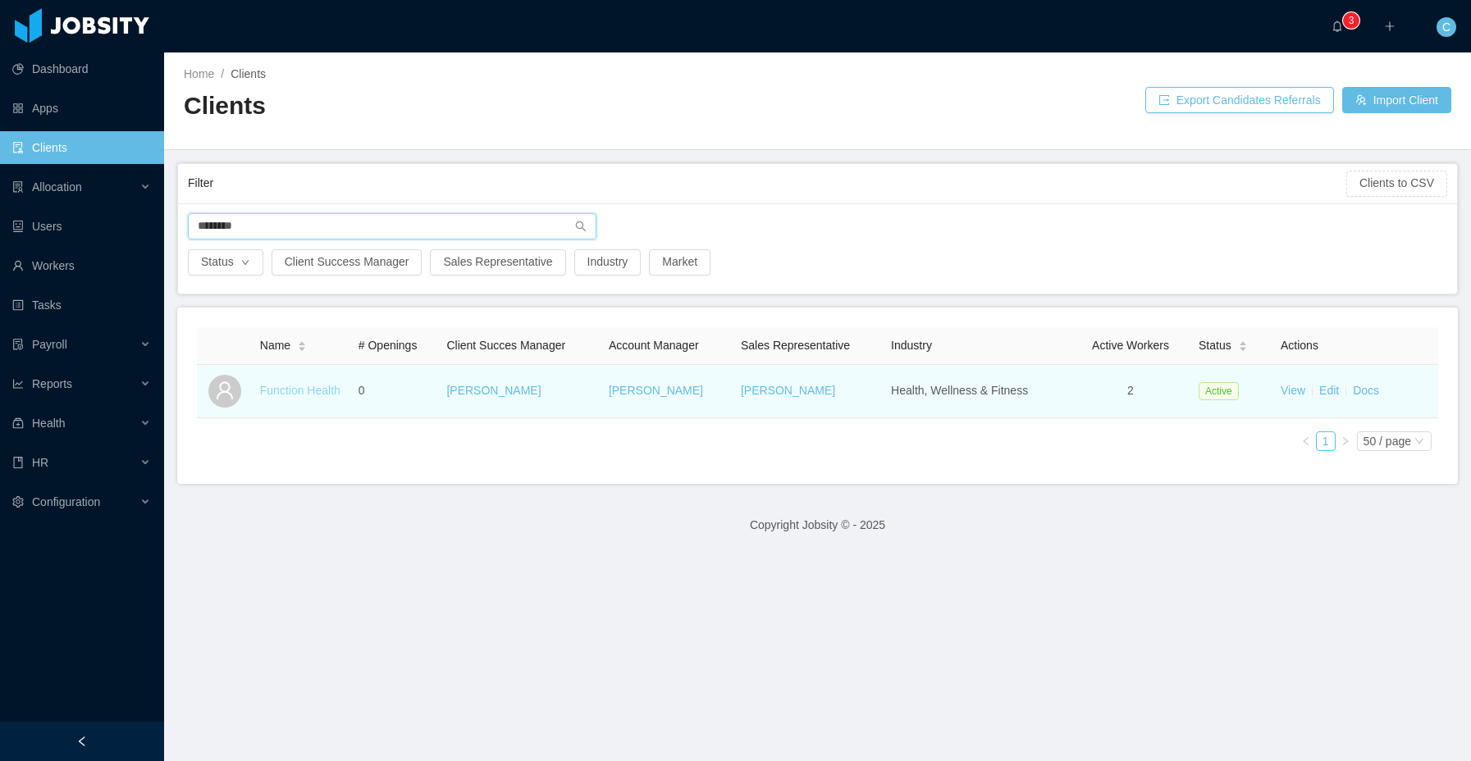
type input "********"
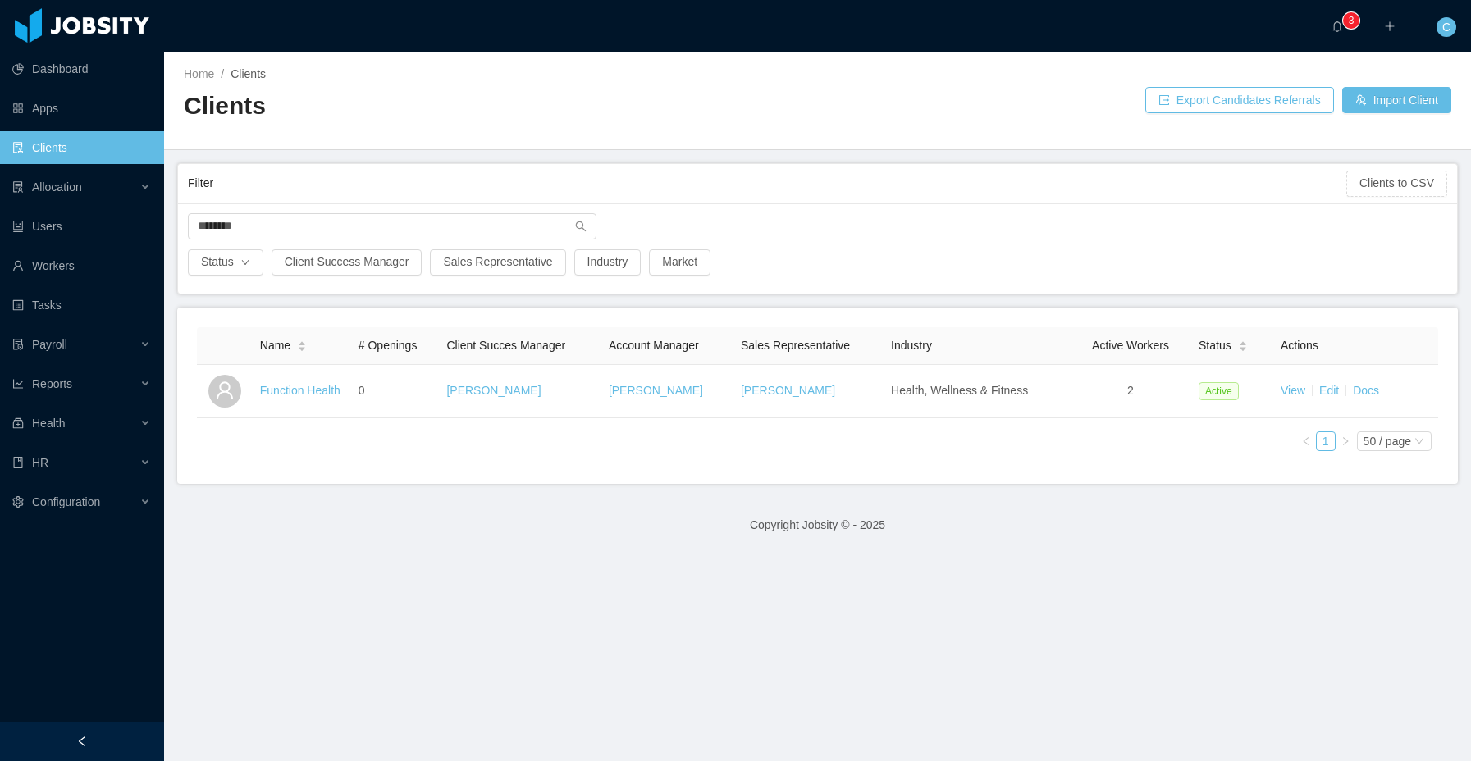
click at [295, 397] on link "Function Health" at bounding box center [300, 390] width 80 height 13
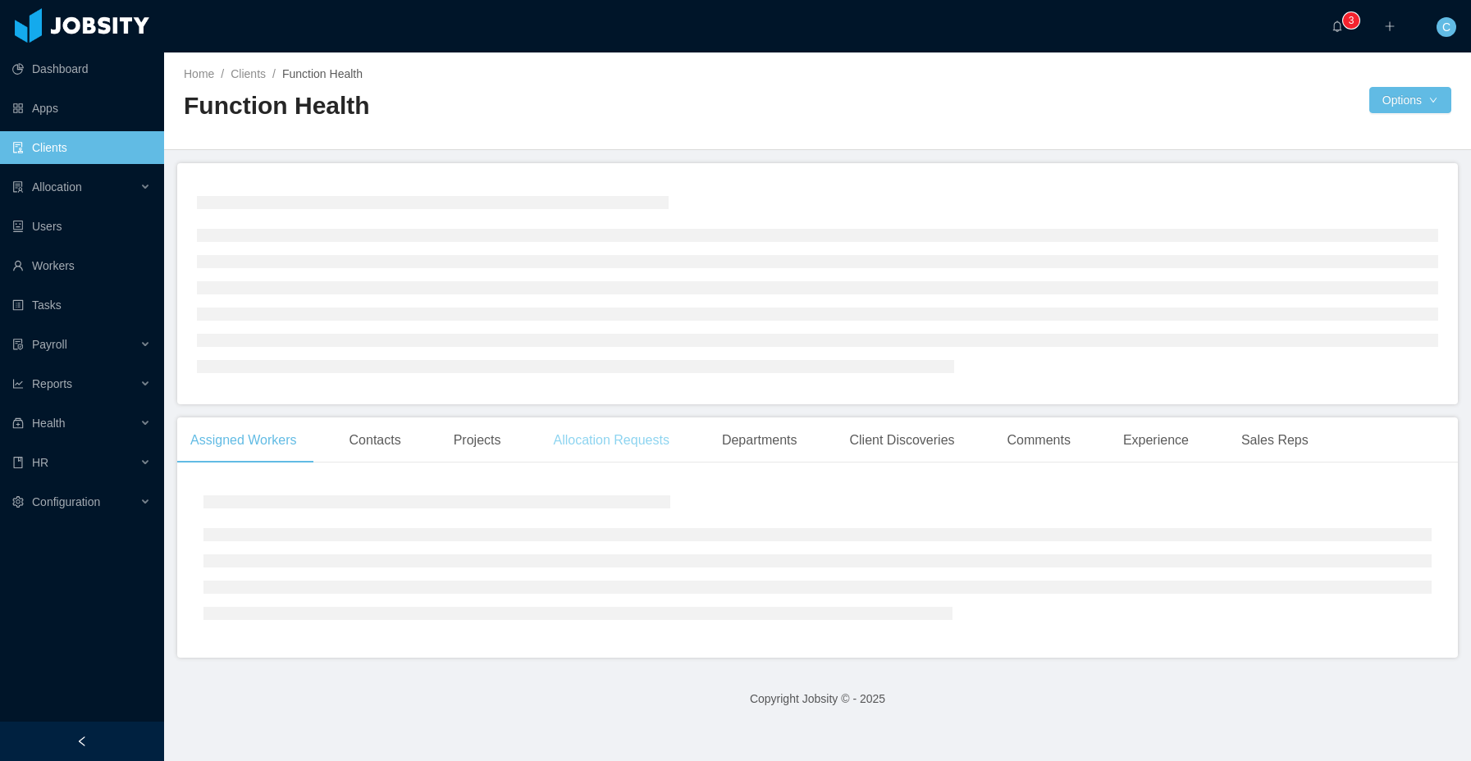
click at [674, 441] on div "Allocation Requests" at bounding box center [611, 441] width 142 height 46
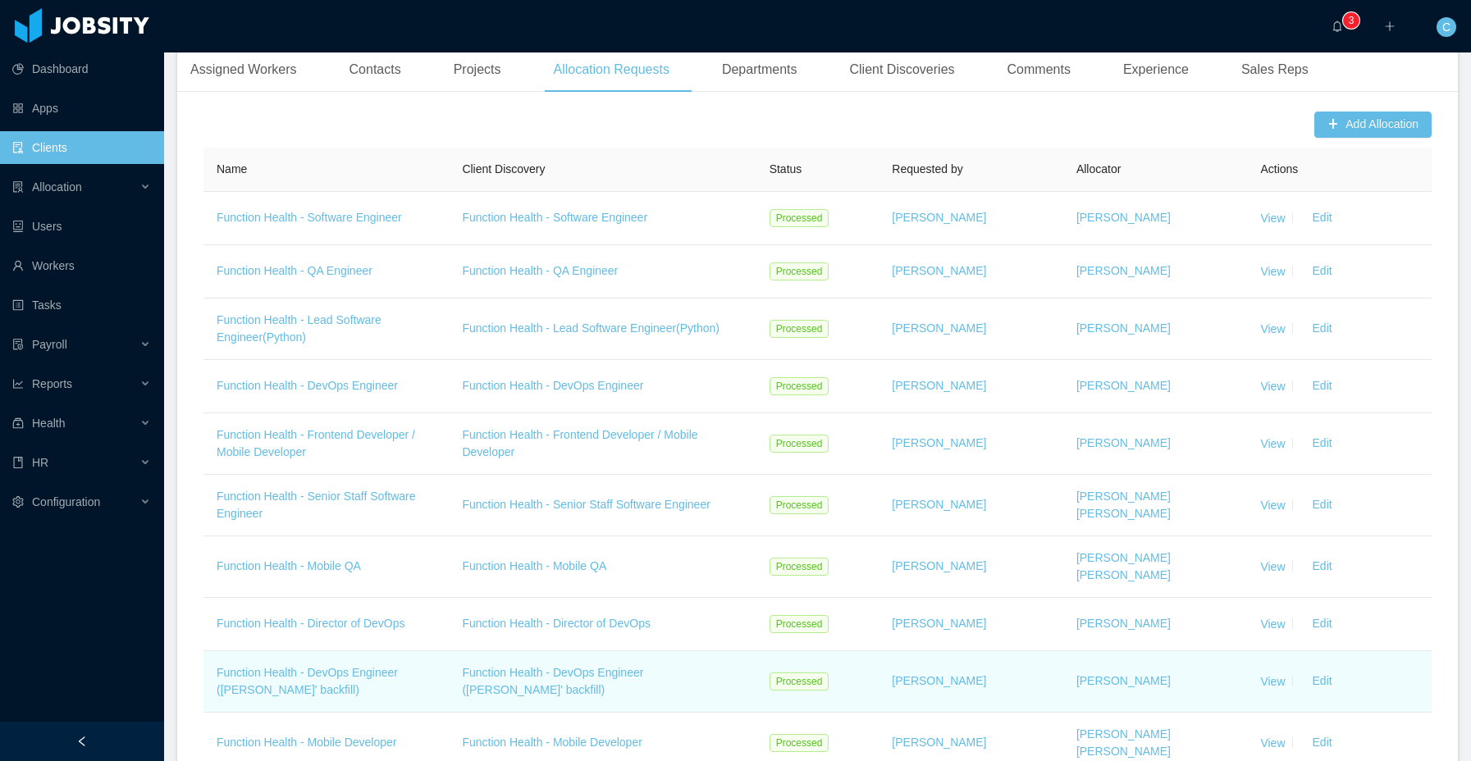
scroll to position [665, 0]
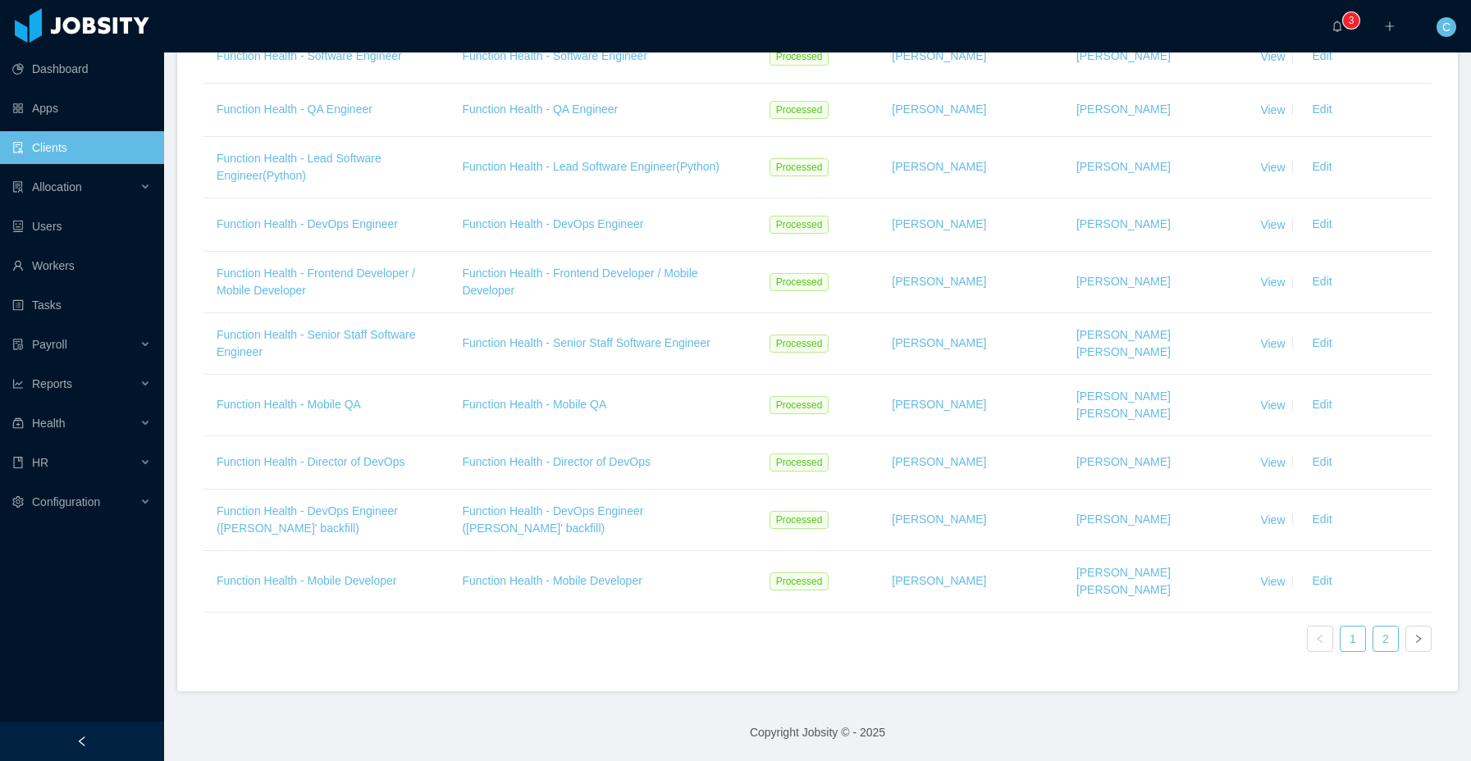
click at [1394, 646] on link "2" at bounding box center [1386, 639] width 25 height 25
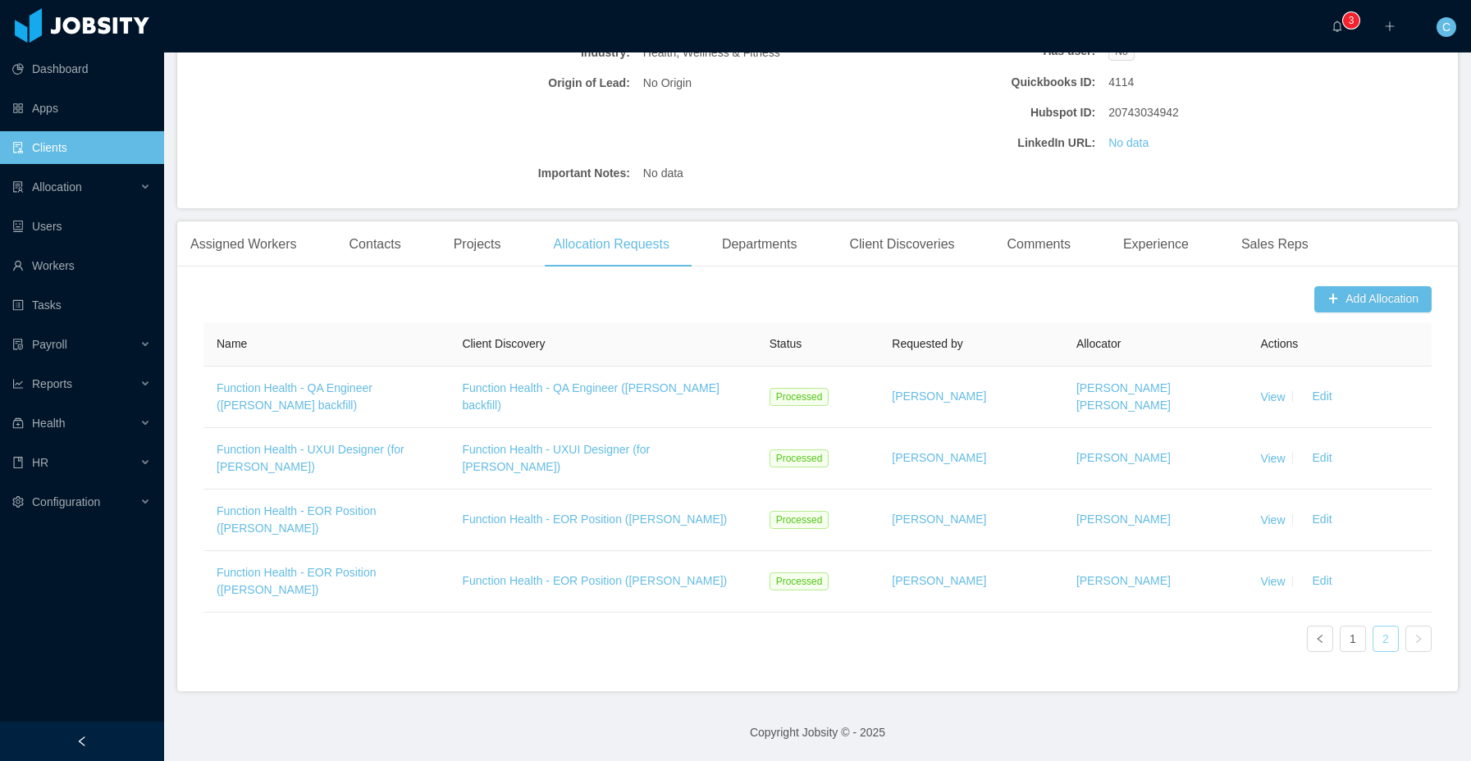
scroll to position [329, 0]
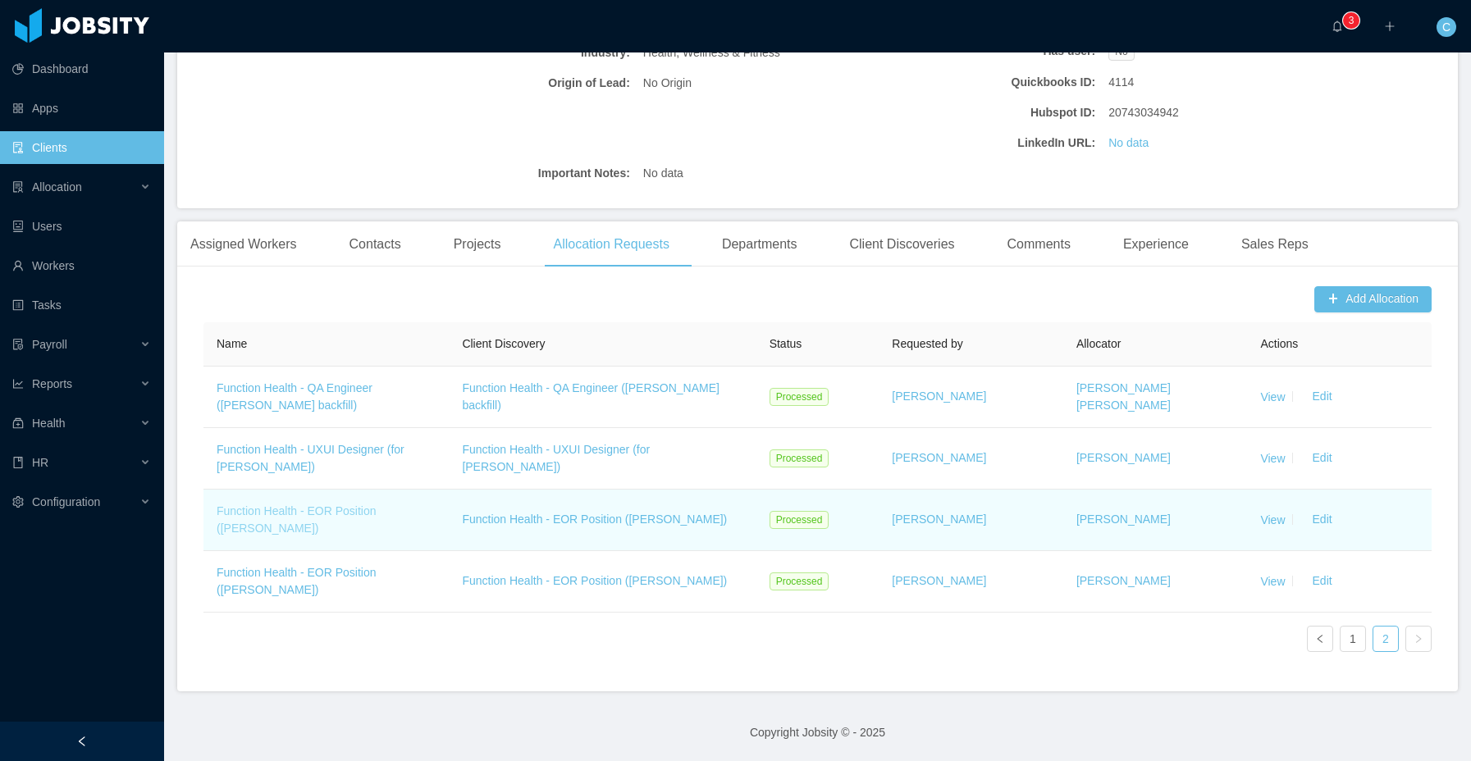
click at [377, 508] on link "Function Health - EOR Position (Adrián Pedrazzoli)" at bounding box center [297, 520] width 160 height 30
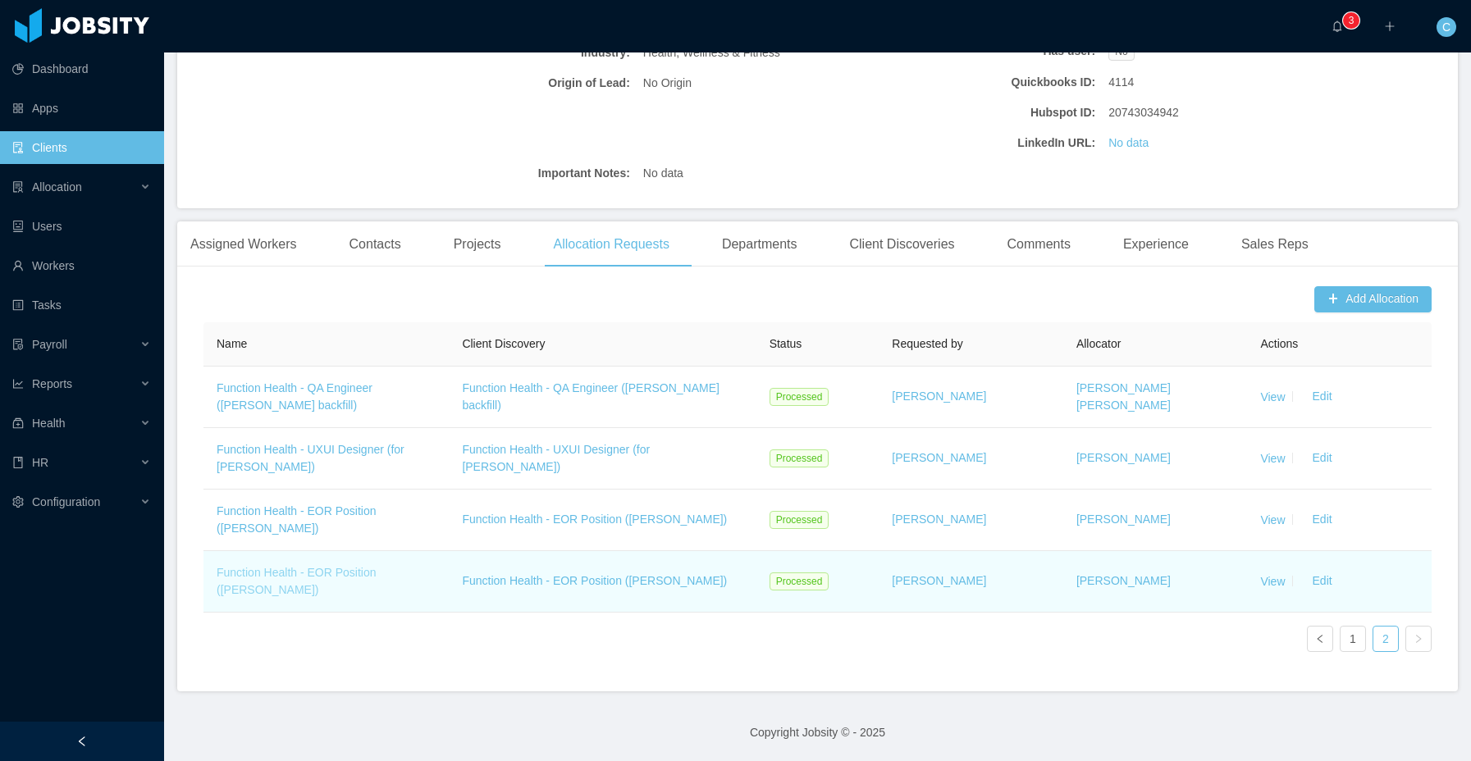
click at [370, 573] on link "Function Health - EOR Position (Manuela Gargiulo)" at bounding box center [297, 581] width 160 height 30
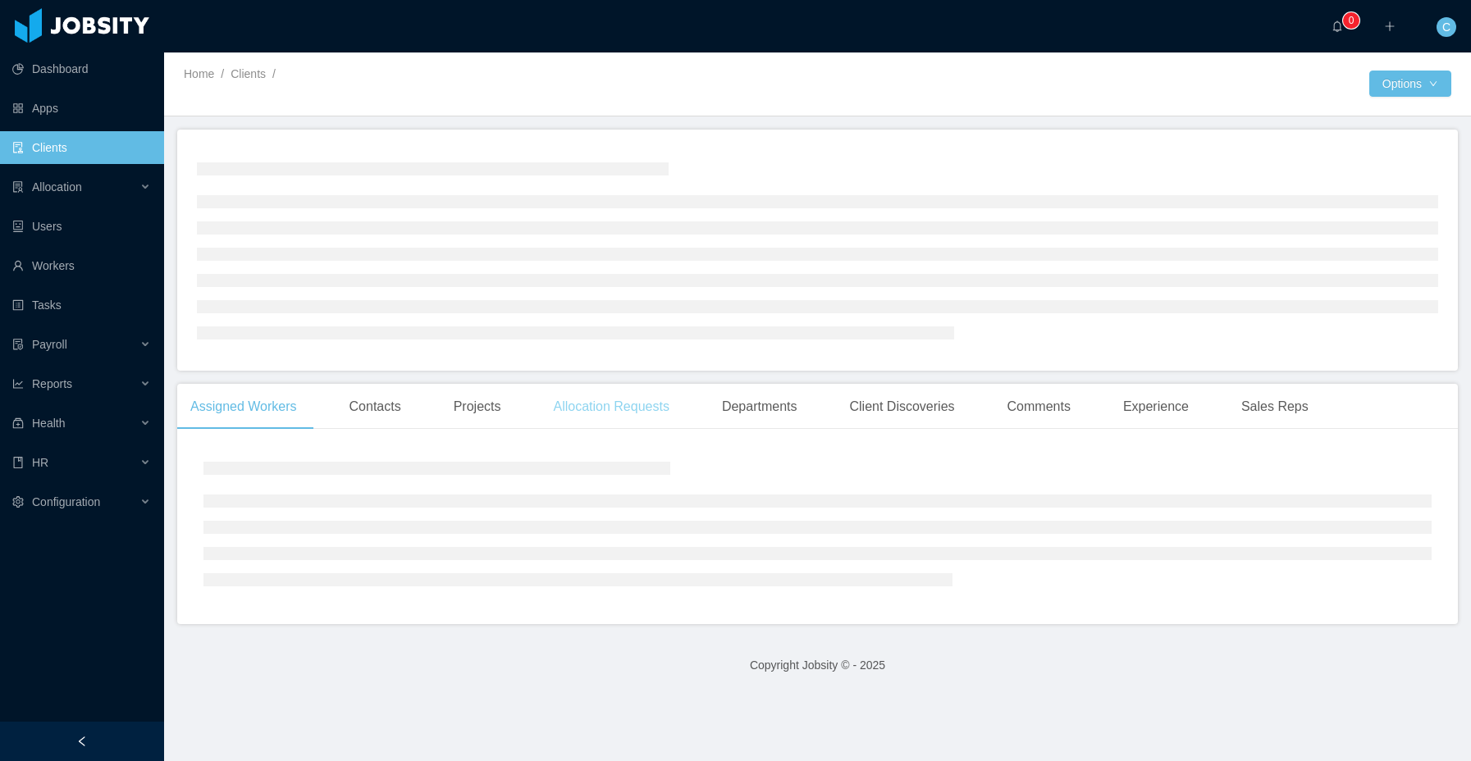
click at [672, 409] on div "Allocation Requests" at bounding box center [611, 407] width 142 height 46
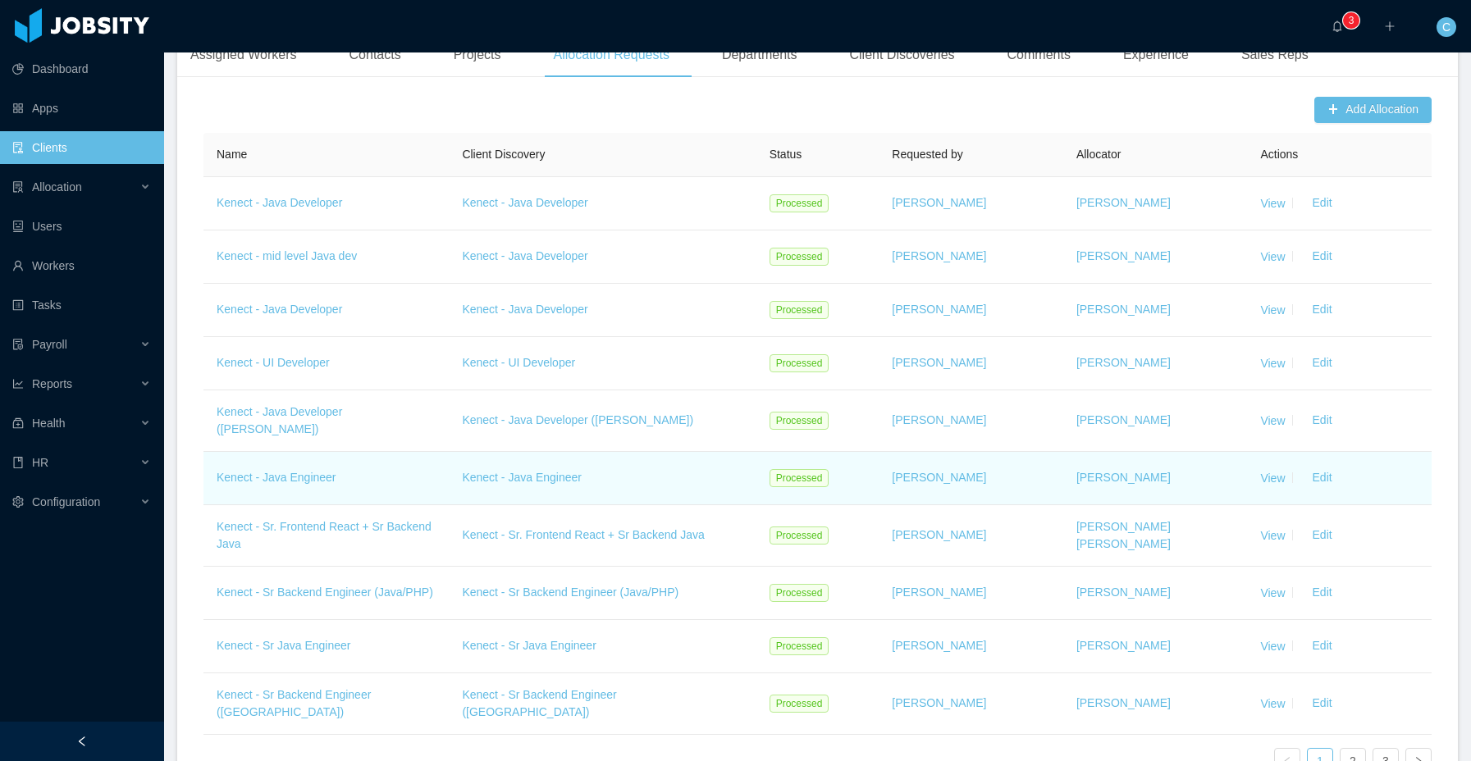
scroll to position [658, 0]
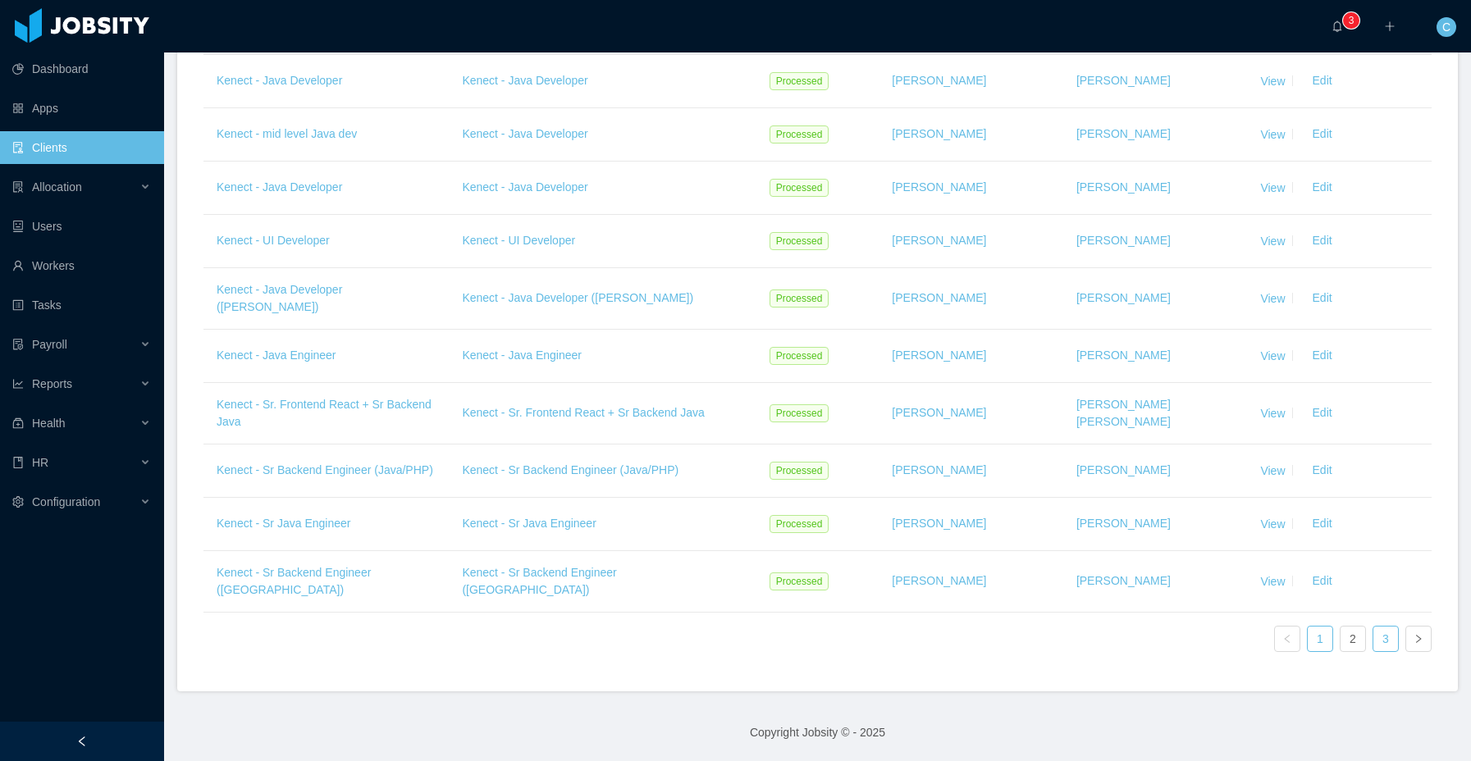
click at [1382, 633] on link "3" at bounding box center [1386, 639] width 25 height 25
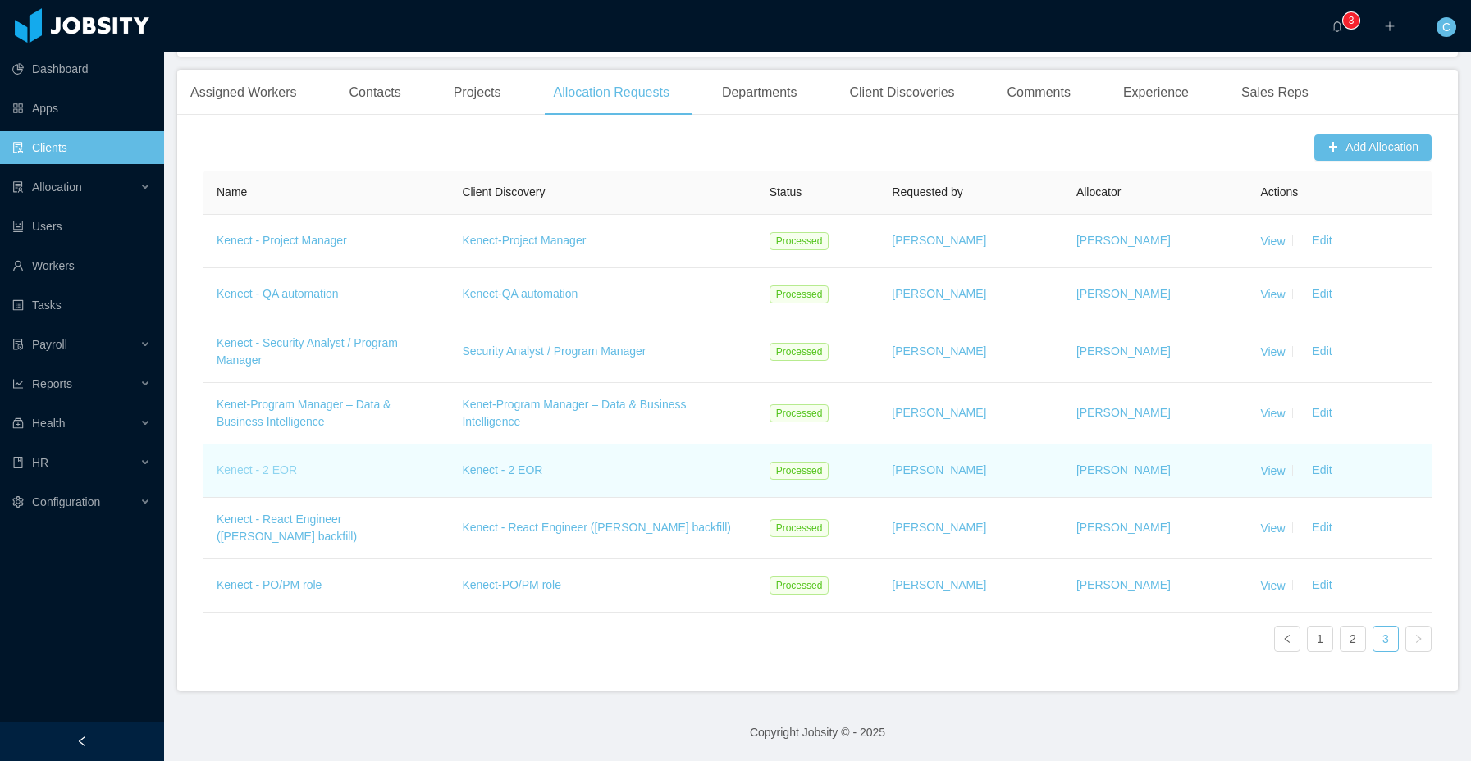
click at [280, 467] on link "Kenect - 2 EOR" at bounding box center [257, 470] width 80 height 13
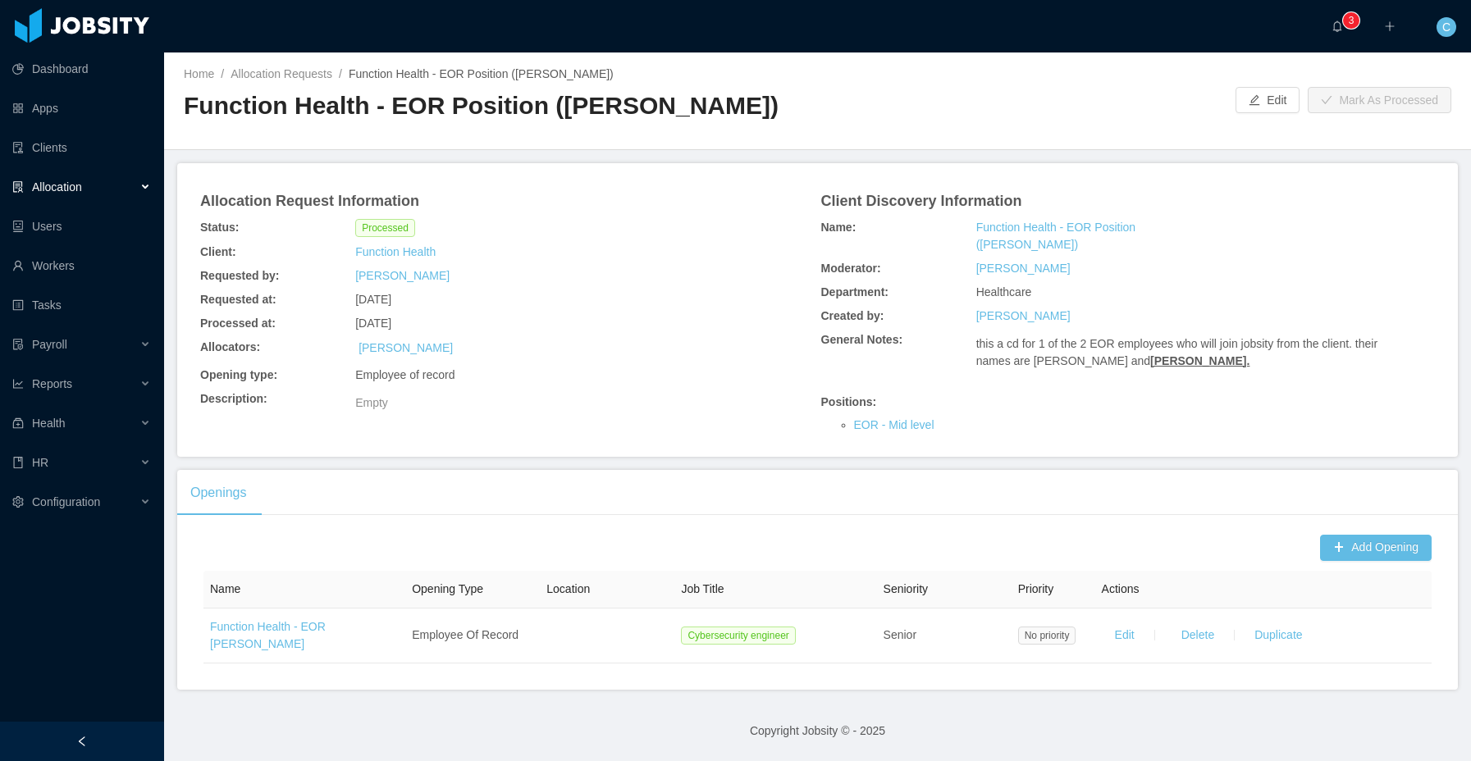
drag, startPoint x: 340, startPoint y: 626, endPoint x: 450, endPoint y: 556, distance: 130.2
click at [326, 626] on link "Function Health - EOR [PERSON_NAME]" at bounding box center [268, 635] width 116 height 30
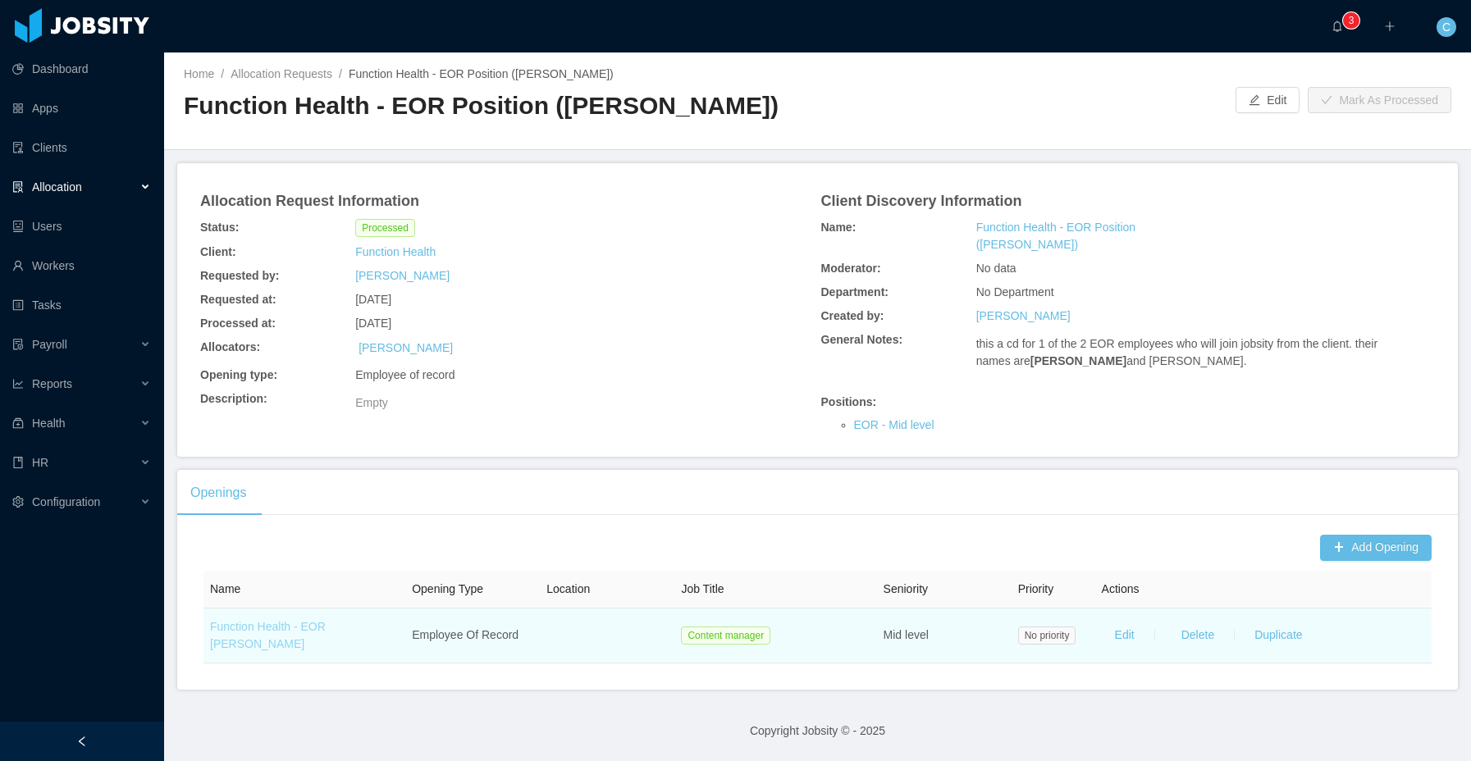
click at [326, 629] on link "Function Health - EOR Manuela Garciulo" at bounding box center [268, 635] width 116 height 30
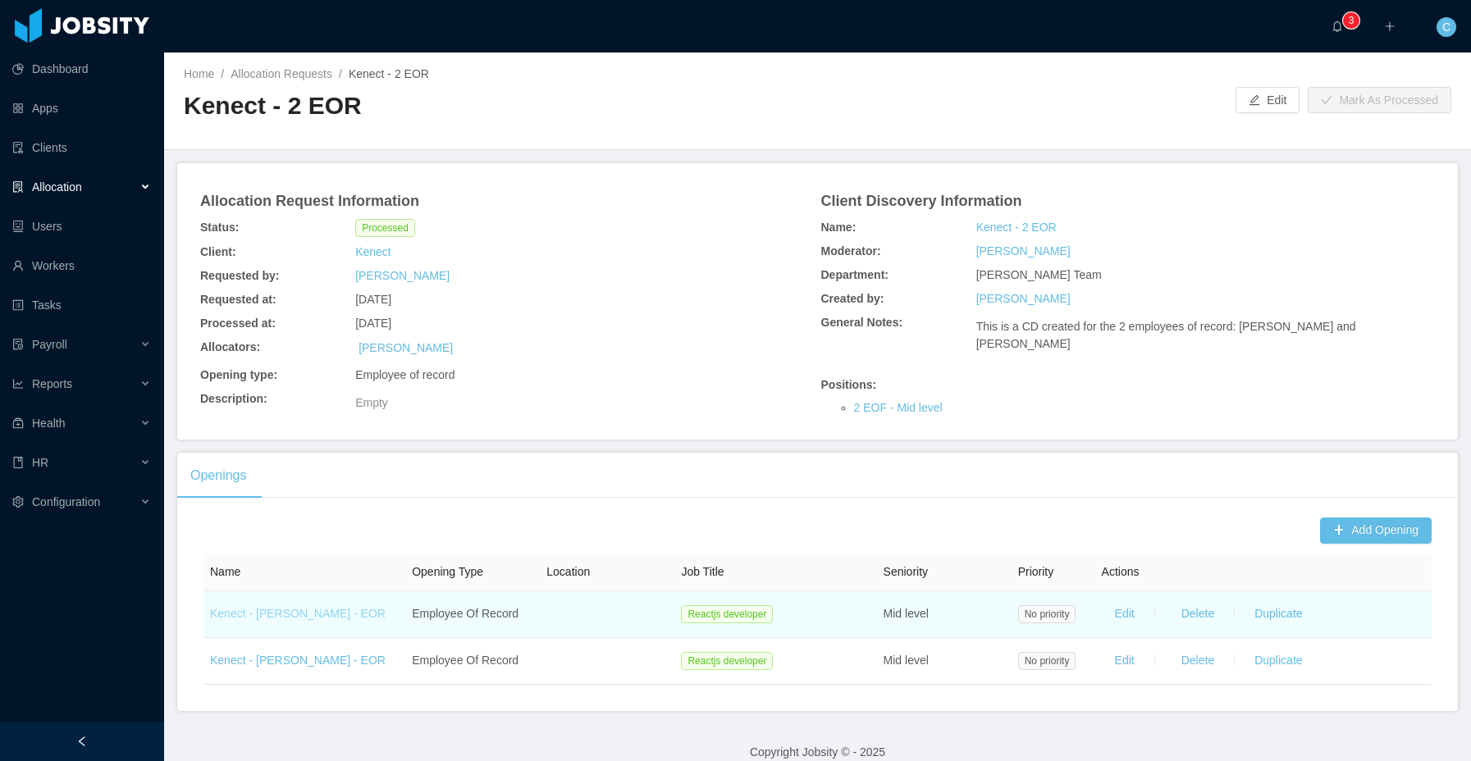
click at [327, 620] on link "Kenect - Mike Ambrocio - EOR" at bounding box center [298, 613] width 176 height 13
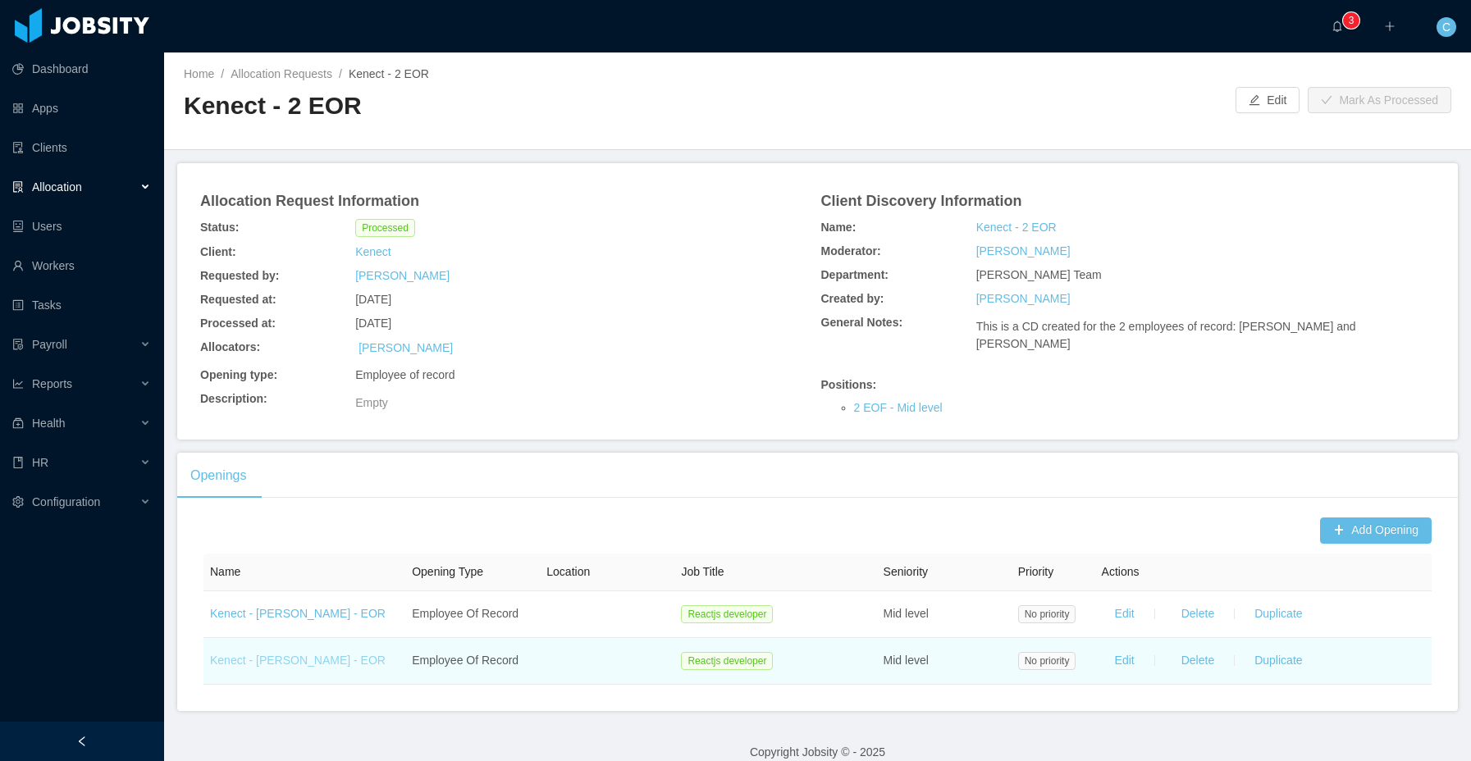
click at [328, 667] on link "Kenect - [PERSON_NAME] - EOR" at bounding box center [298, 660] width 176 height 13
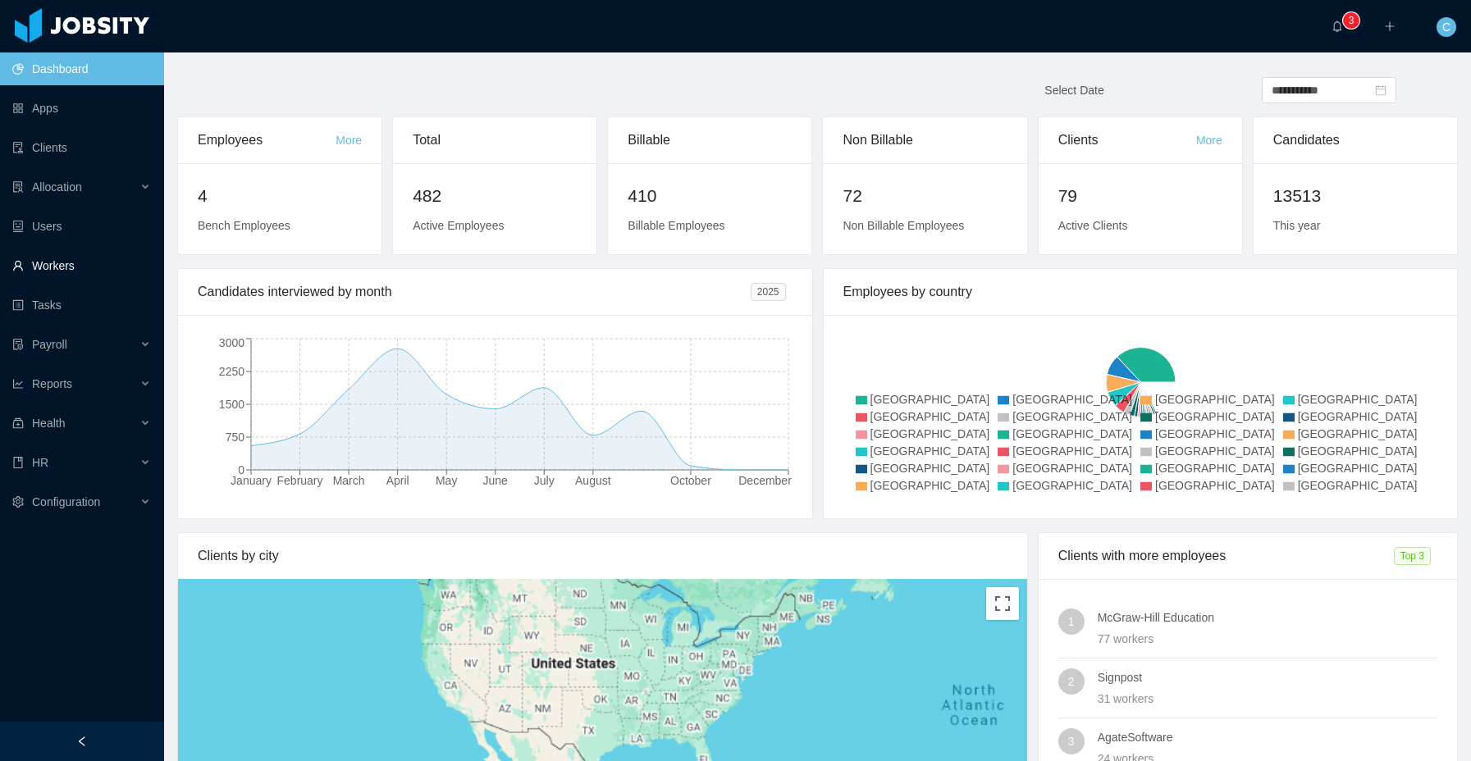
click at [77, 268] on link "Workers" at bounding box center [81, 265] width 139 height 33
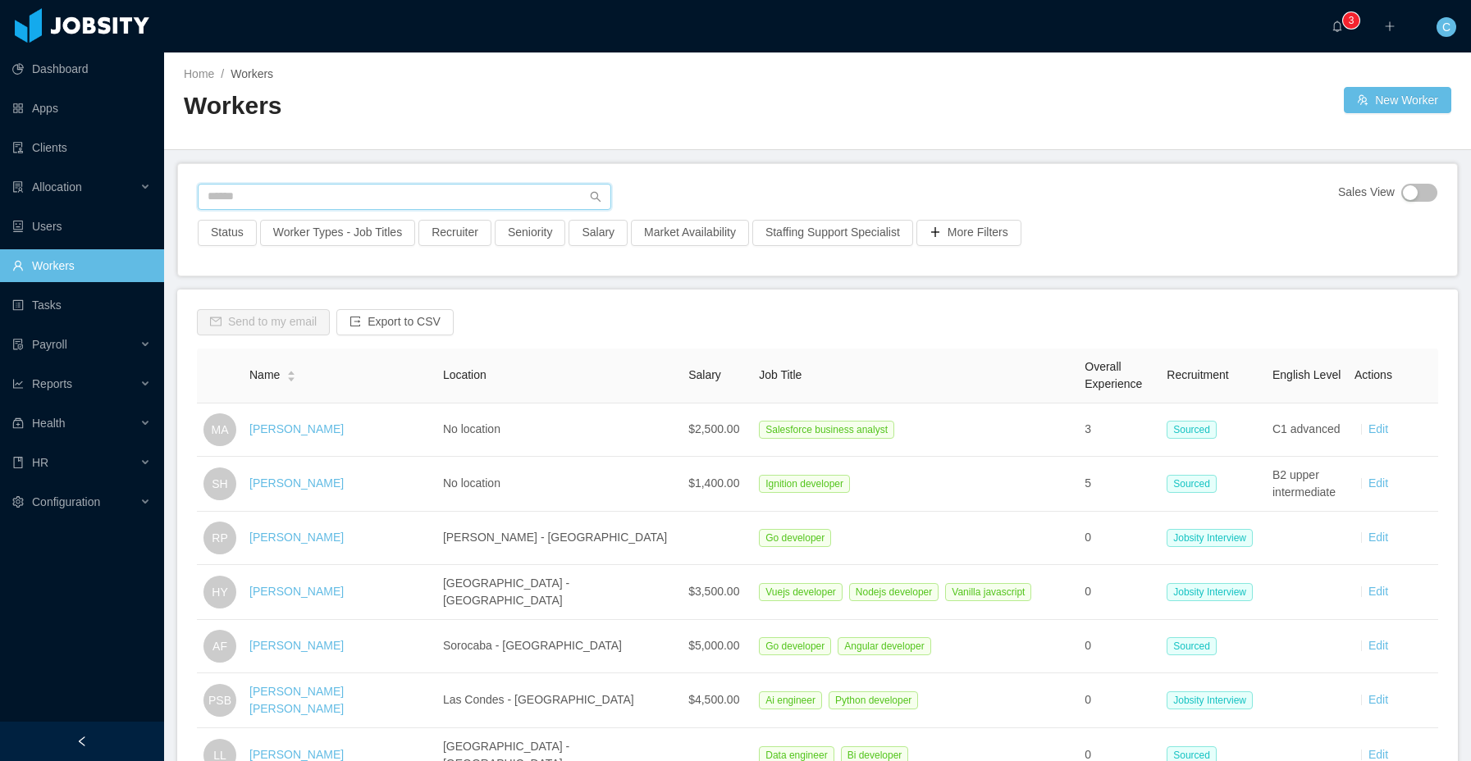
click at [269, 201] on input "text" at bounding box center [405, 197] width 414 height 26
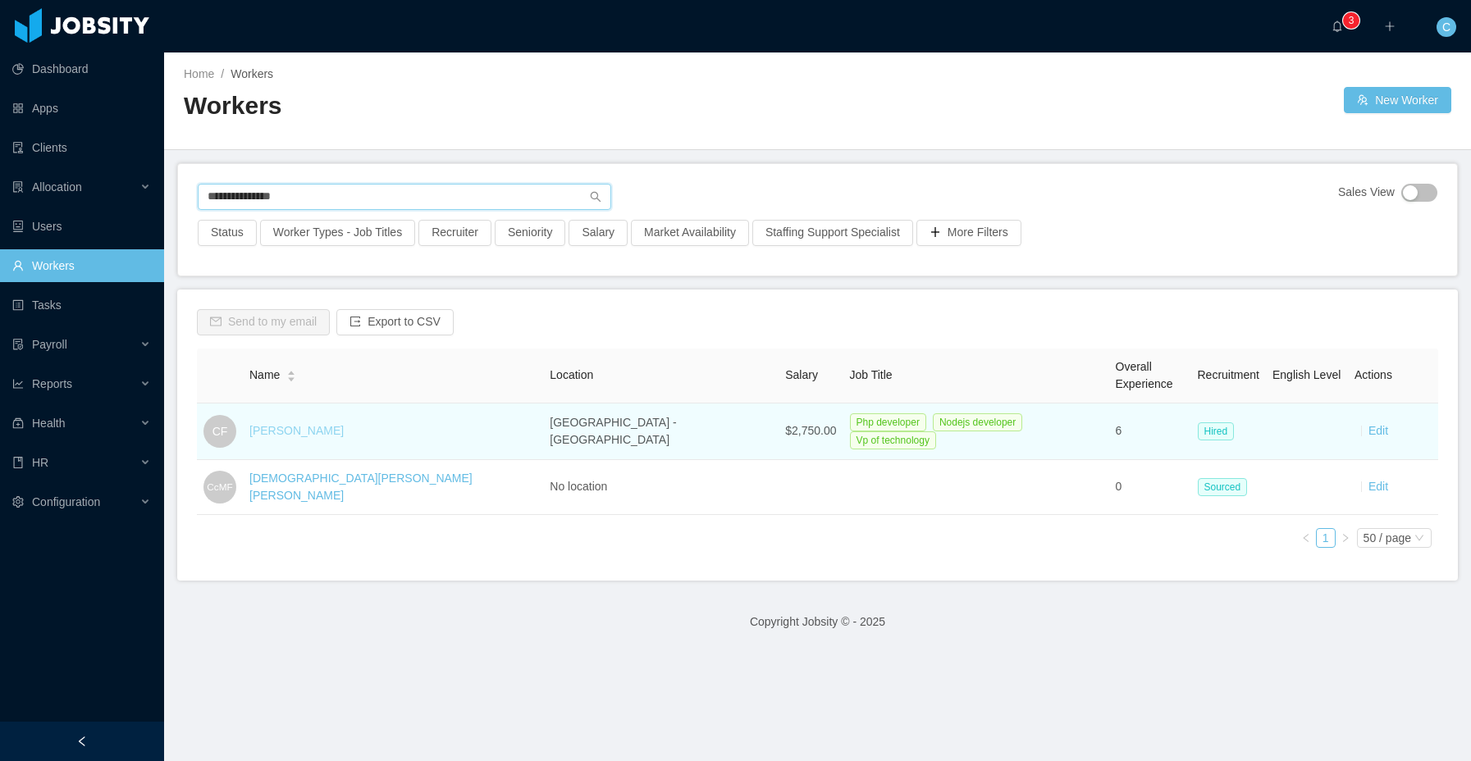
type input "**********"
click at [316, 430] on link "[PERSON_NAME]" at bounding box center [296, 430] width 94 height 13
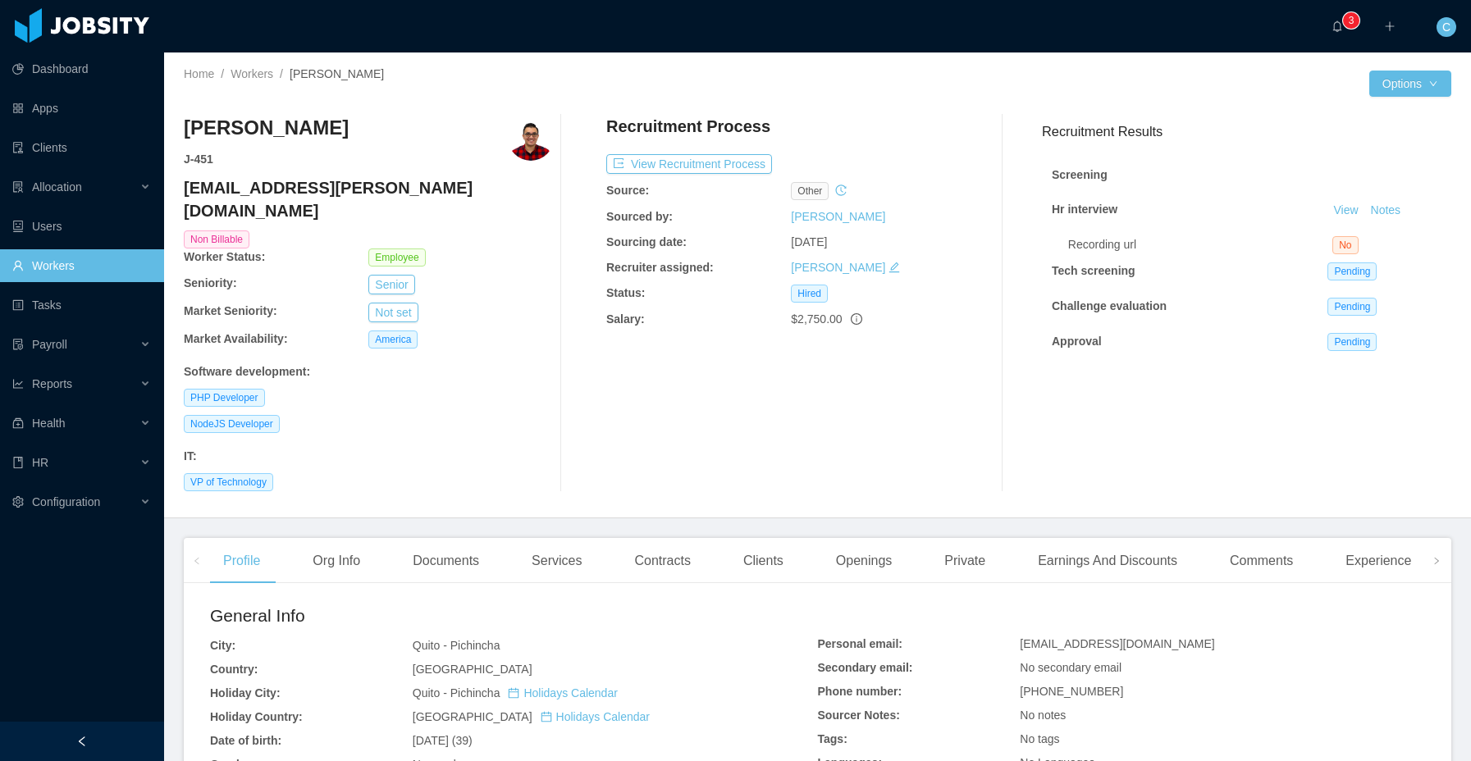
click at [79, 267] on link "Workers" at bounding box center [81, 265] width 139 height 33
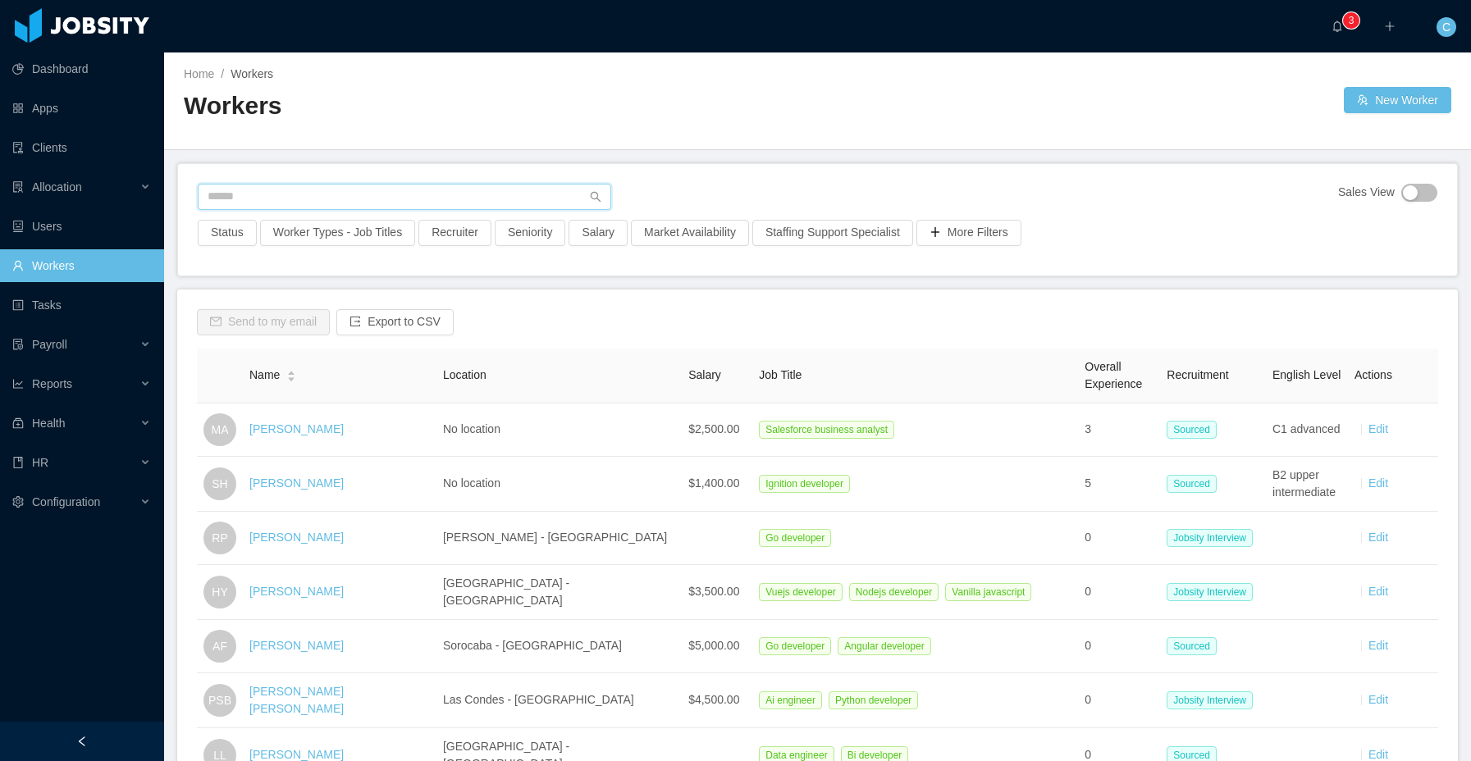
click at [259, 188] on input "text" at bounding box center [405, 197] width 414 height 26
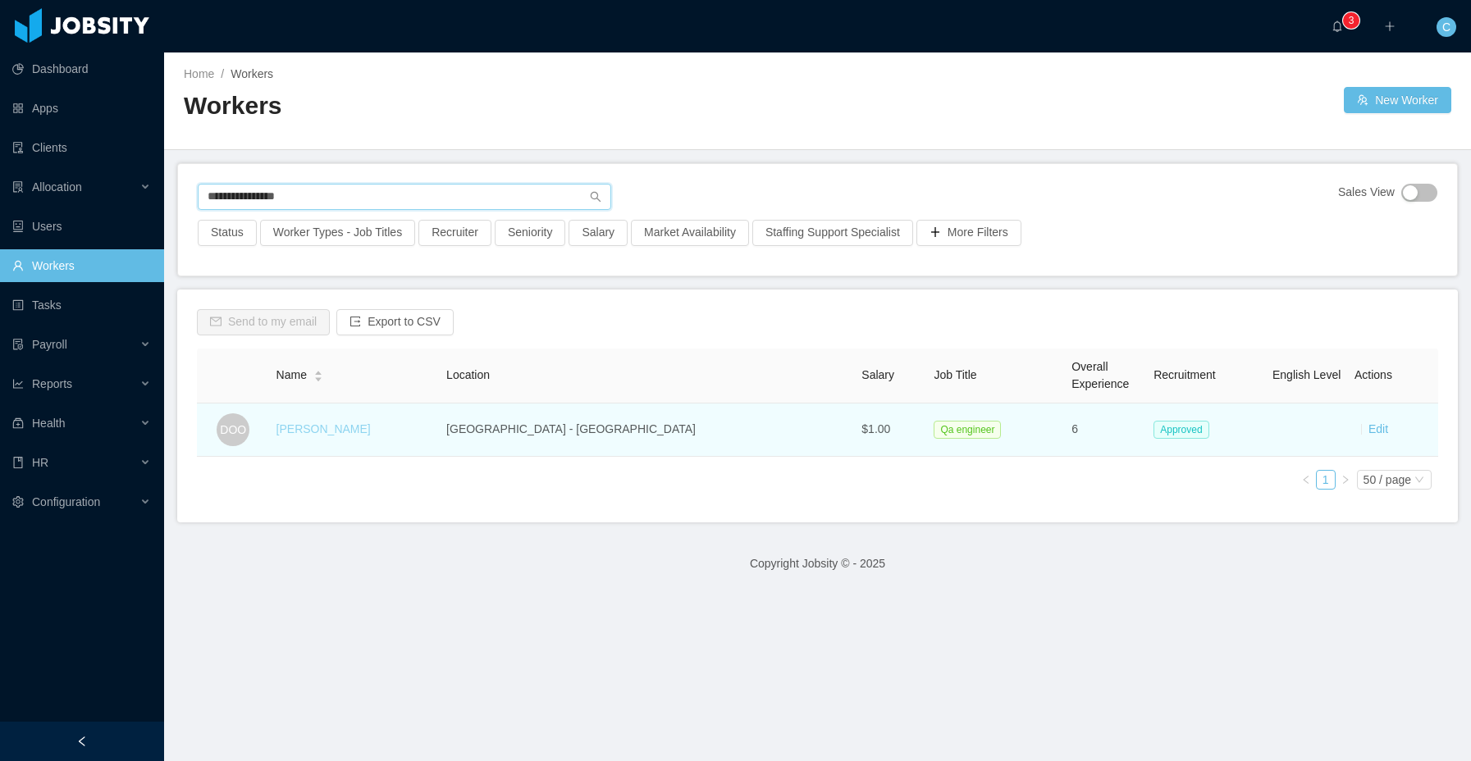
type input "**********"
click at [329, 430] on link "Daniela Orellana Ospina" at bounding box center [324, 429] width 94 height 13
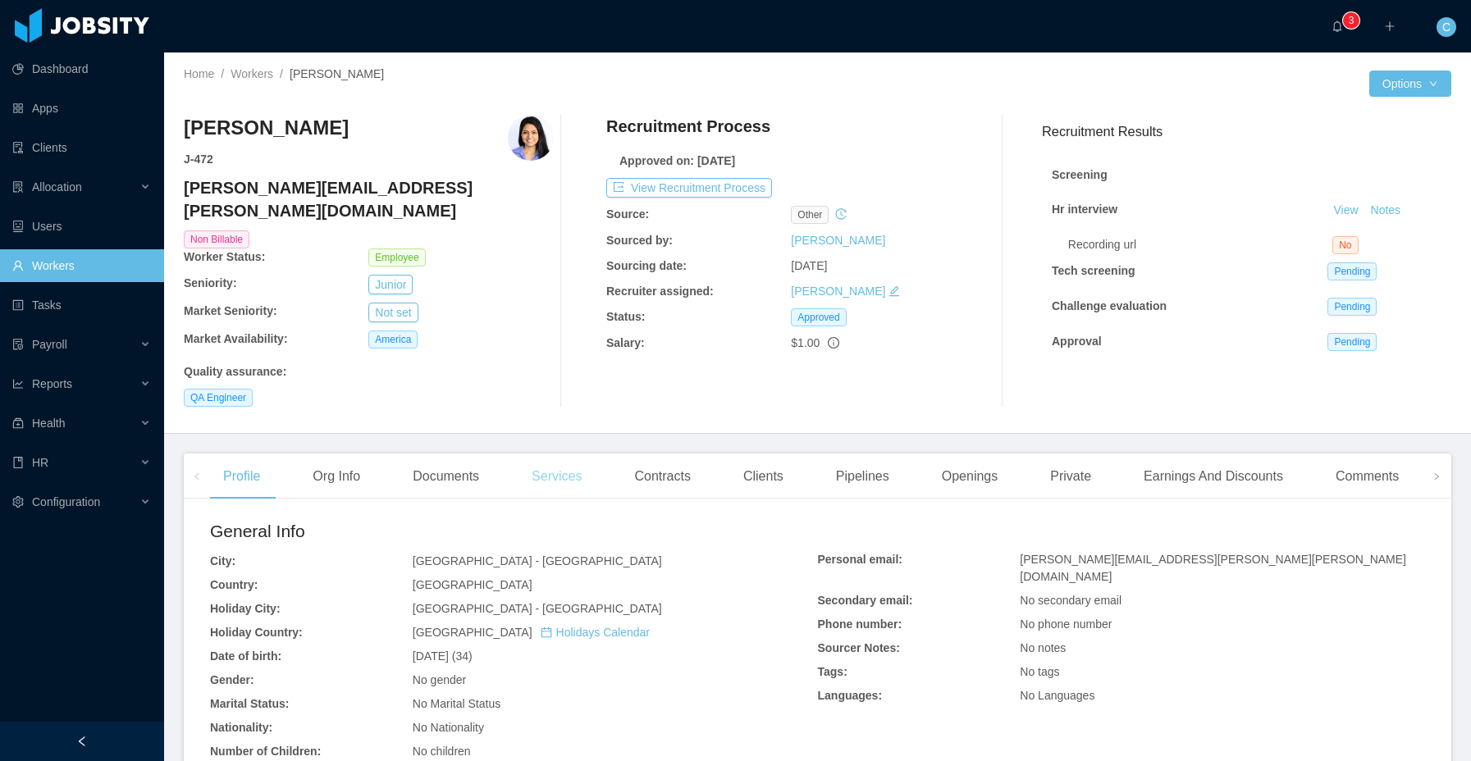
click at [534, 459] on div "Services" at bounding box center [557, 477] width 76 height 46
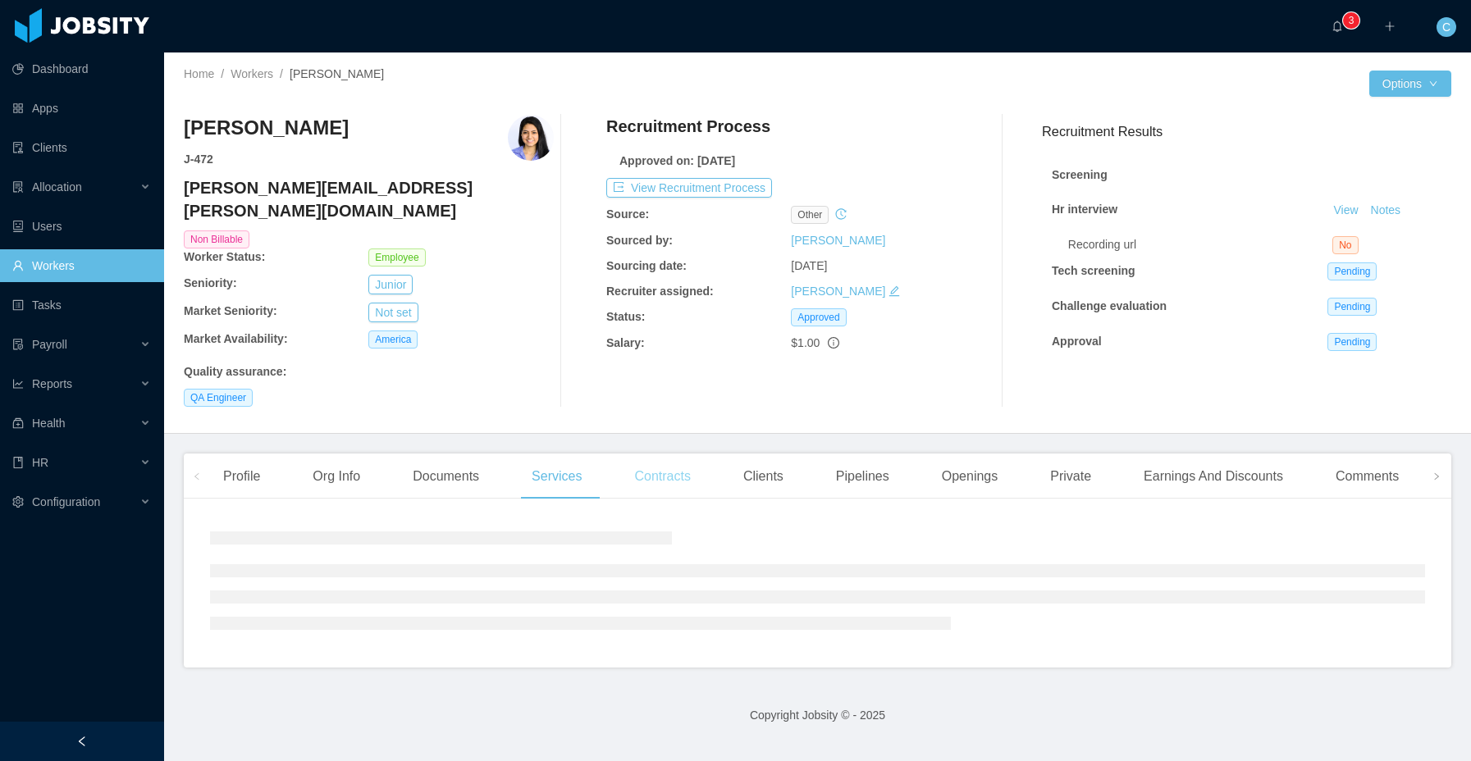
click at [666, 454] on div "Contracts" at bounding box center [662, 477] width 82 height 46
